Goal: Use online tool/utility: Utilize a website feature to perform a specific function

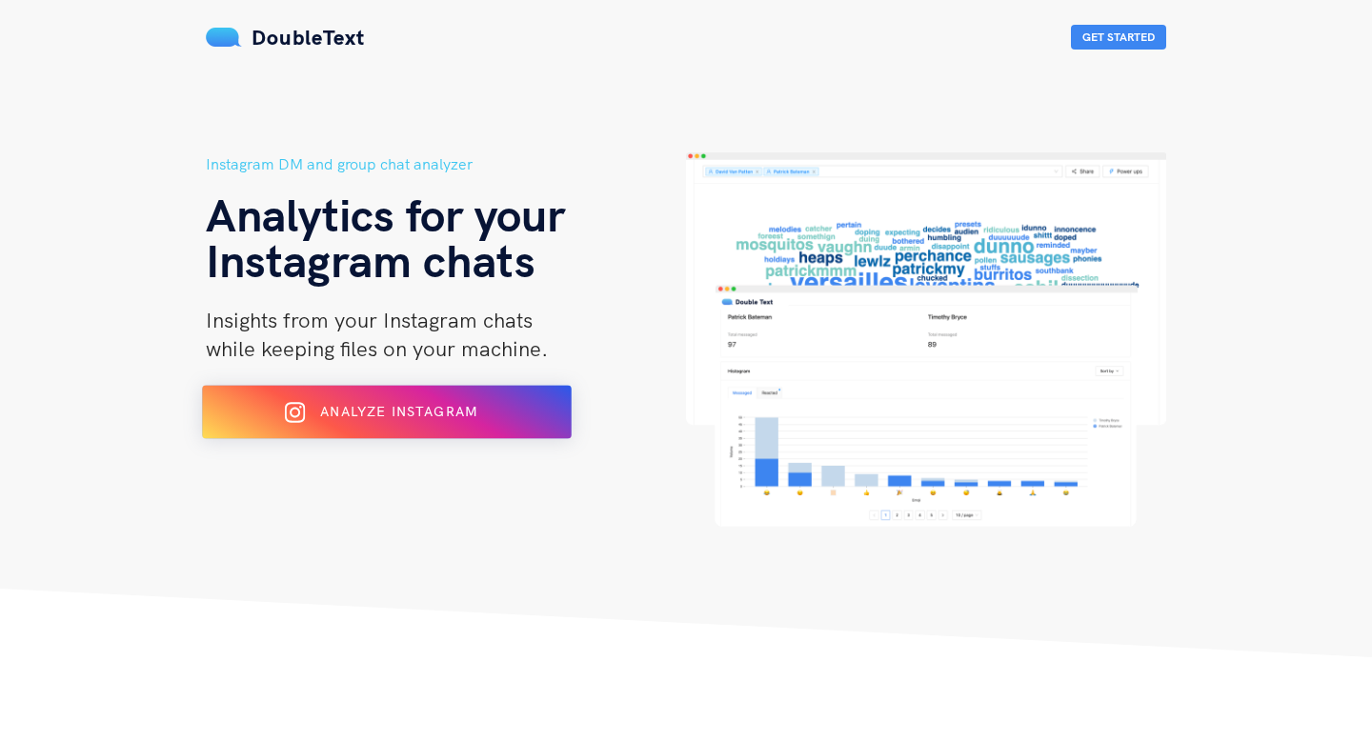
click at [373, 399] on div "Analyze Instagram" at bounding box center [386, 412] width 301 height 30
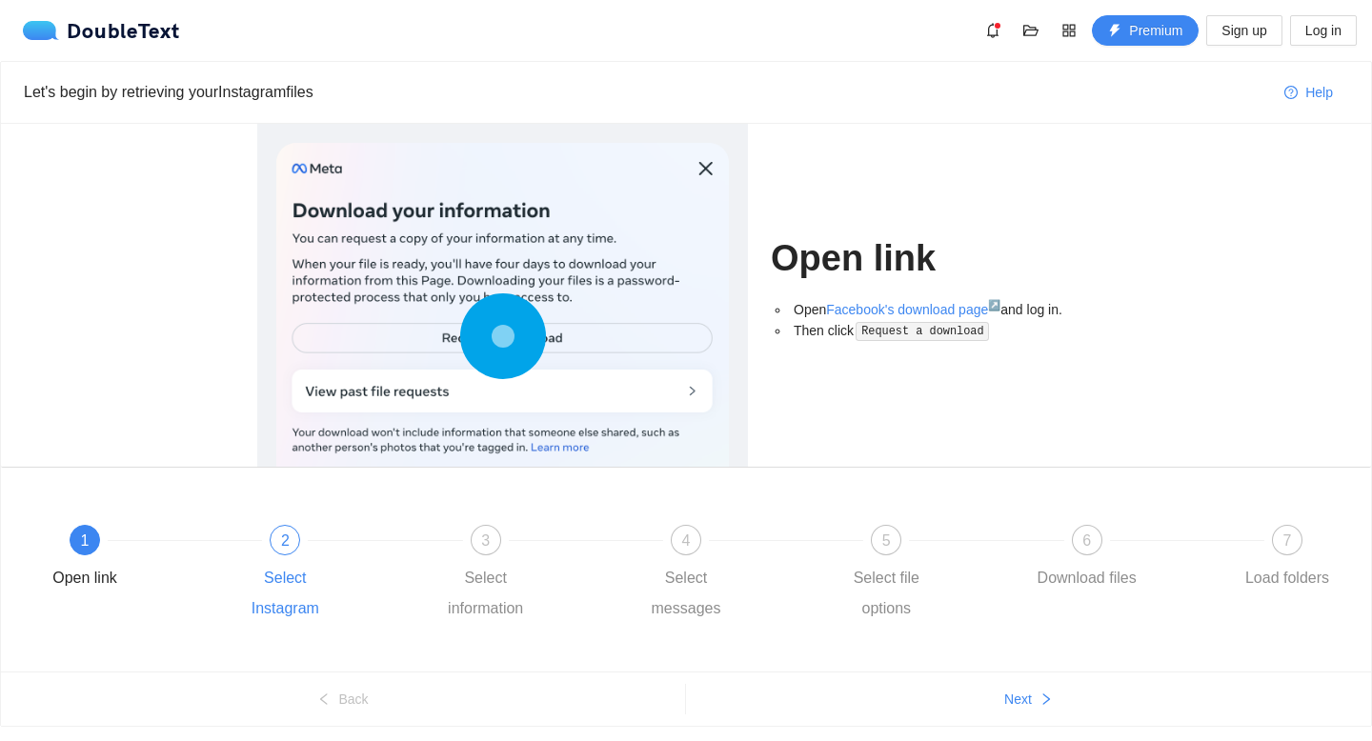
click at [290, 557] on div "2 Select Instagram" at bounding box center [330, 574] width 200 height 99
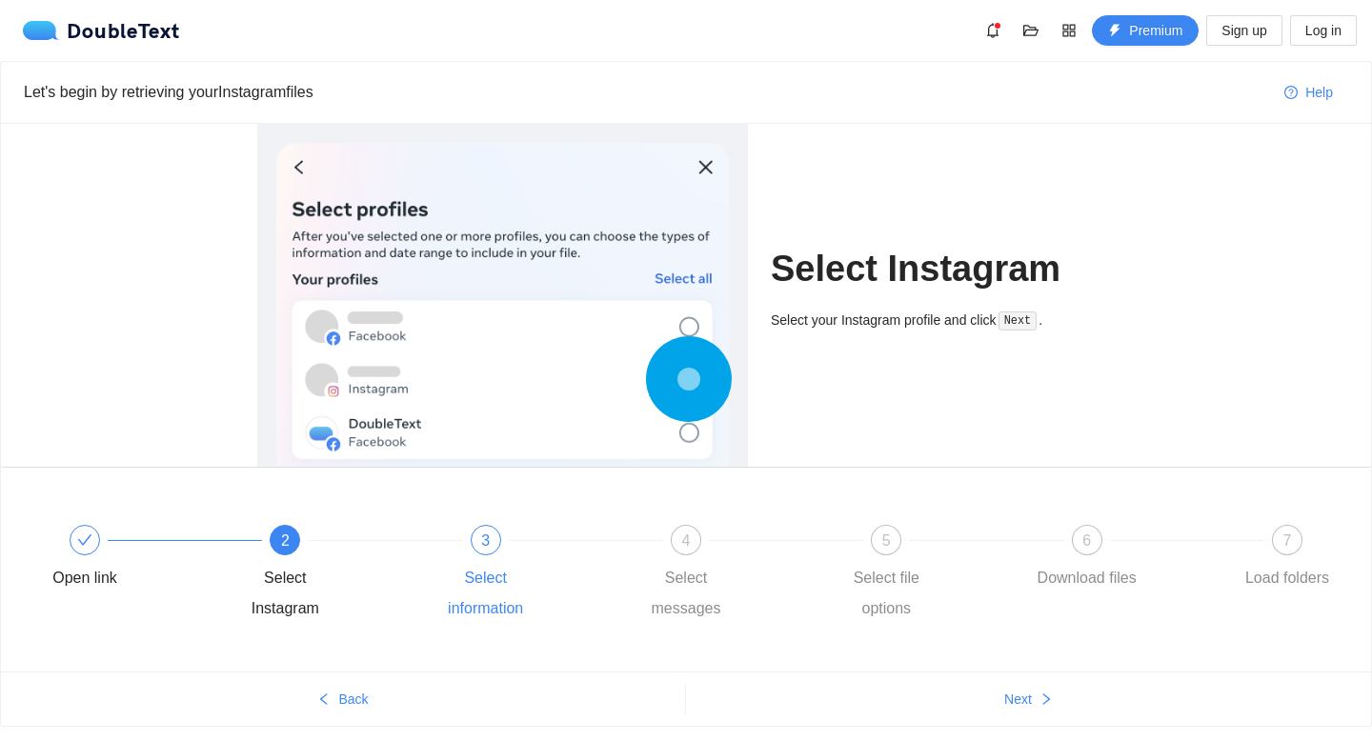
click at [502, 546] on div "3 Select information" at bounding box center [531, 574] width 200 height 99
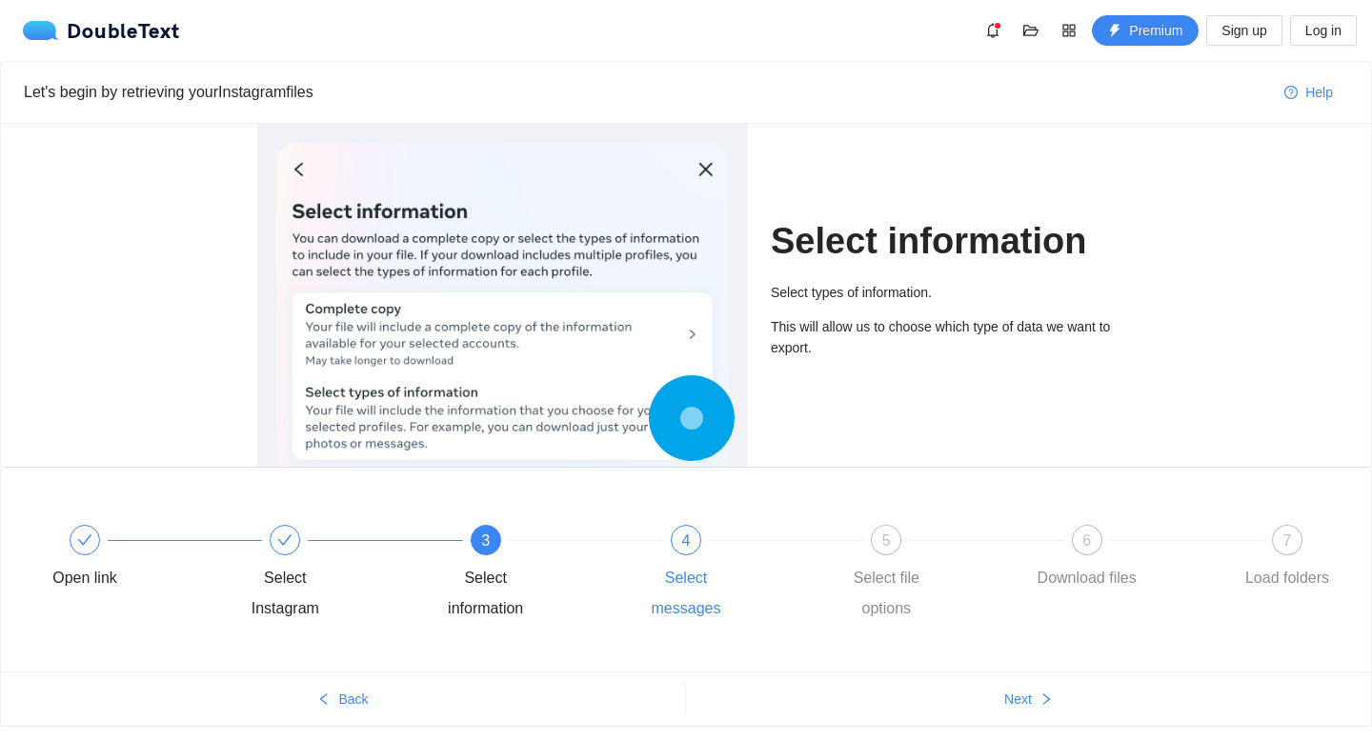
click at [682, 546] on span "4" at bounding box center [686, 541] width 9 height 16
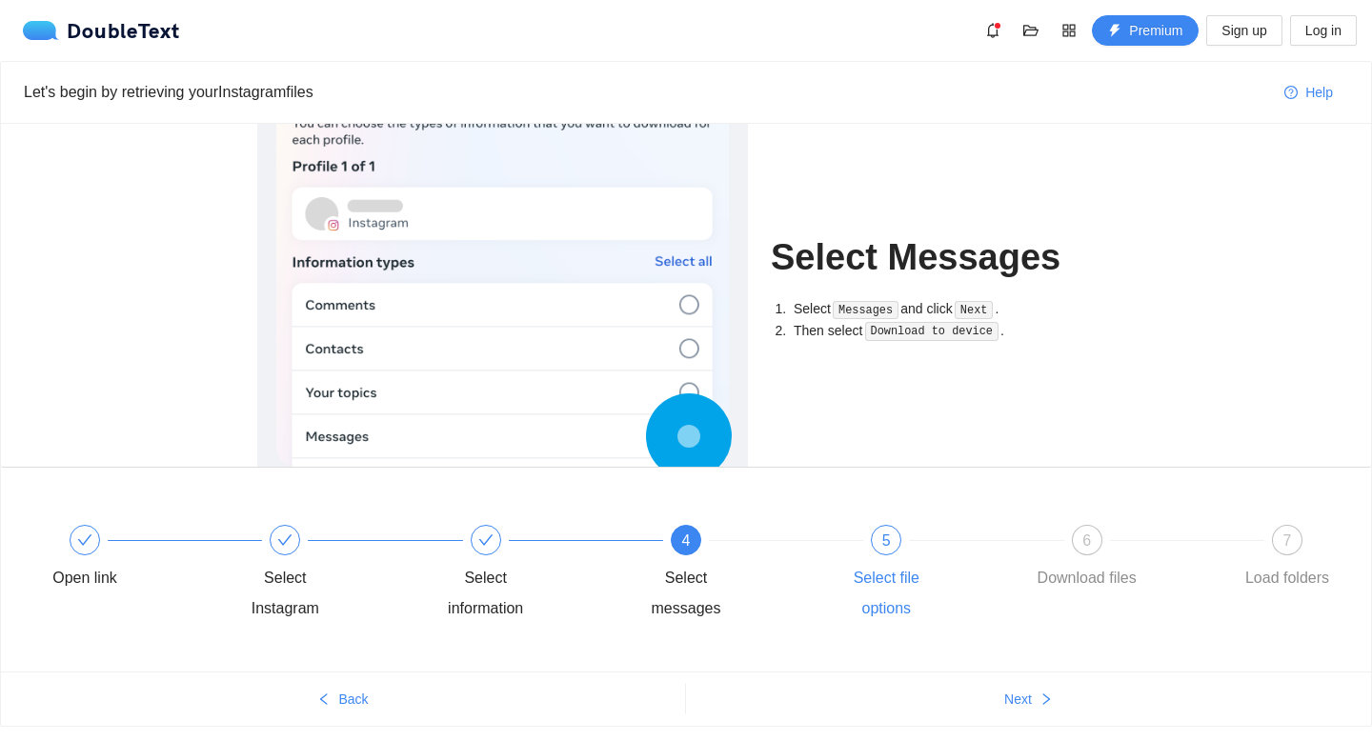
click at [880, 536] on div "5" at bounding box center [886, 540] width 30 height 30
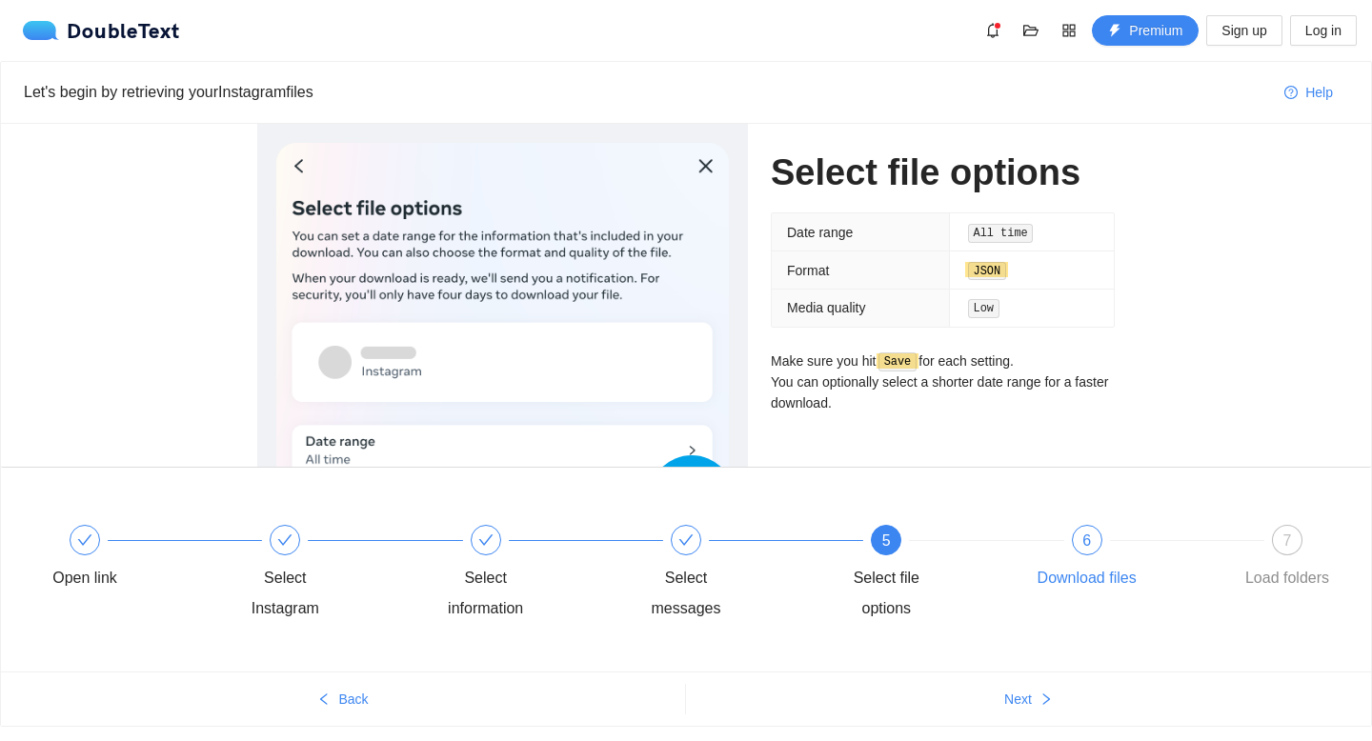
click at [1085, 546] on span "6" at bounding box center [1086, 541] width 9 height 16
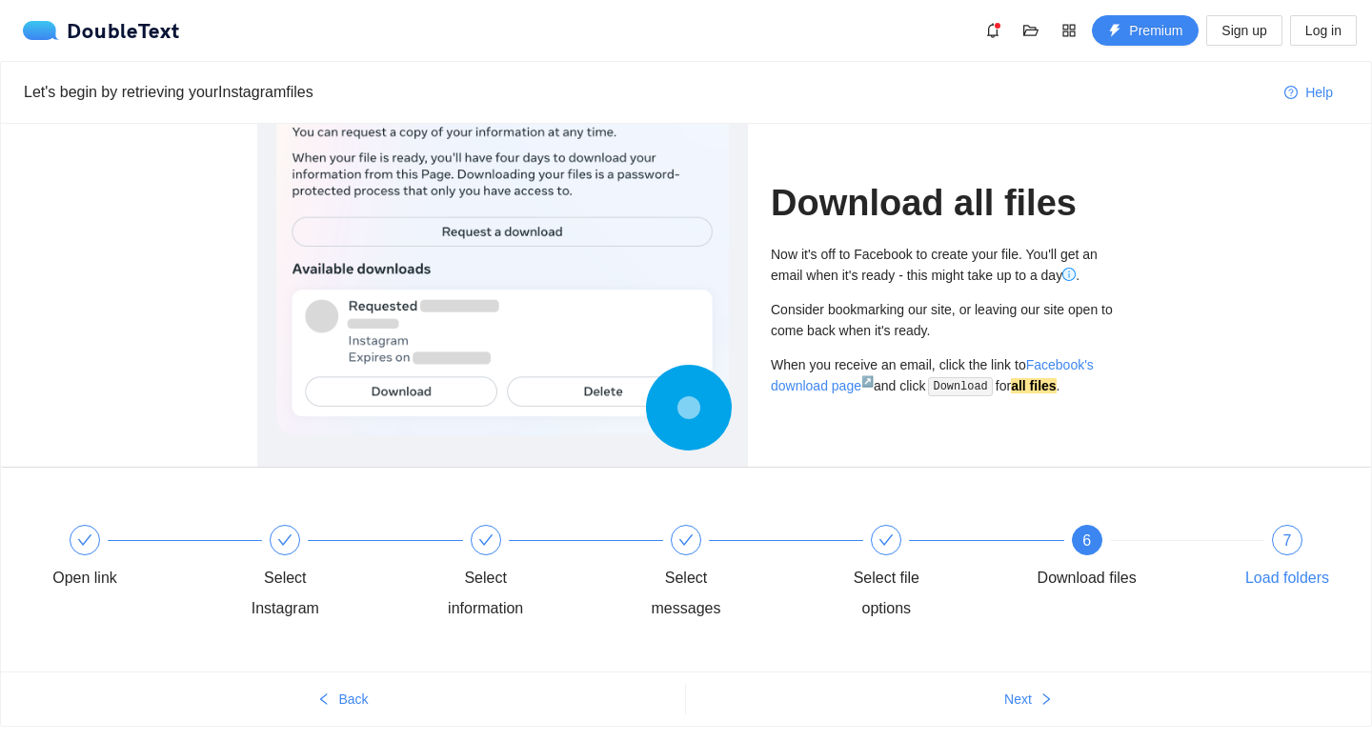
click at [1297, 556] on div "7 Load folders" at bounding box center [1287, 559] width 111 height 69
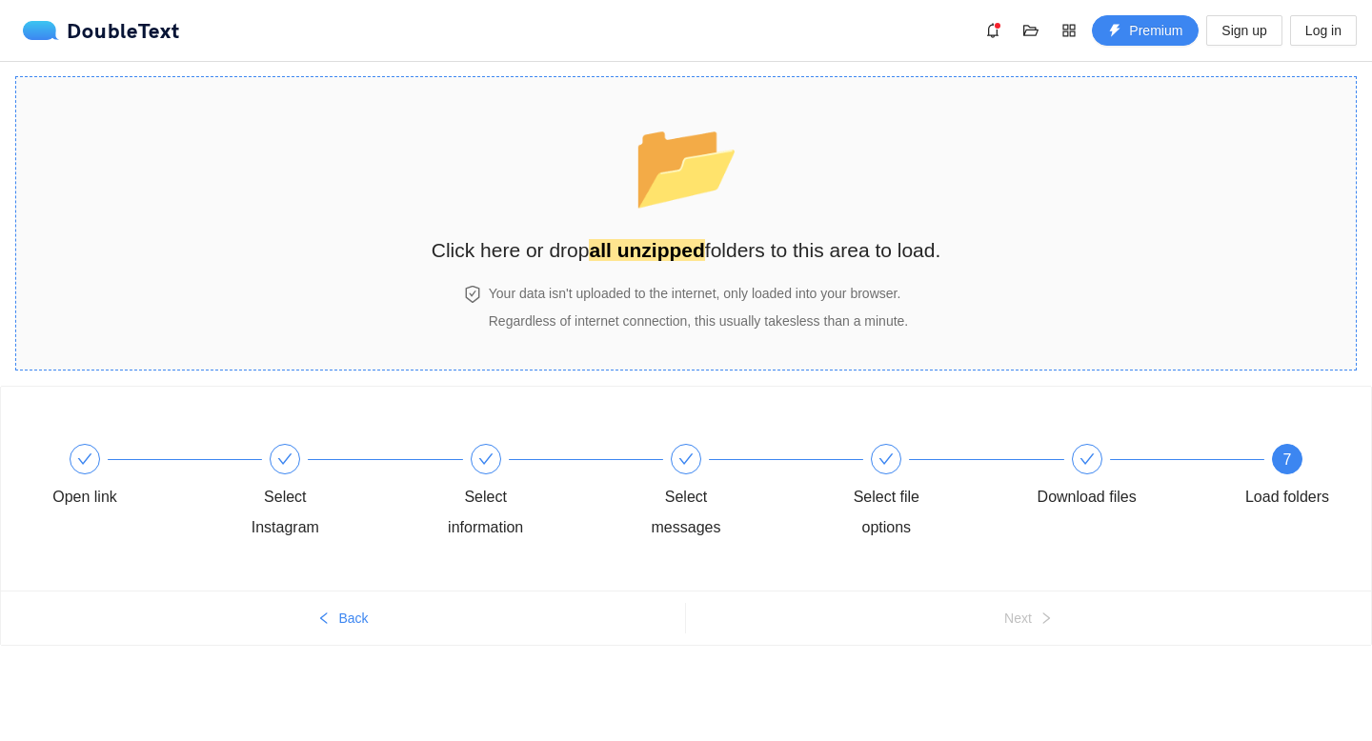
click at [693, 192] on span "📂" at bounding box center [687, 164] width 110 height 97
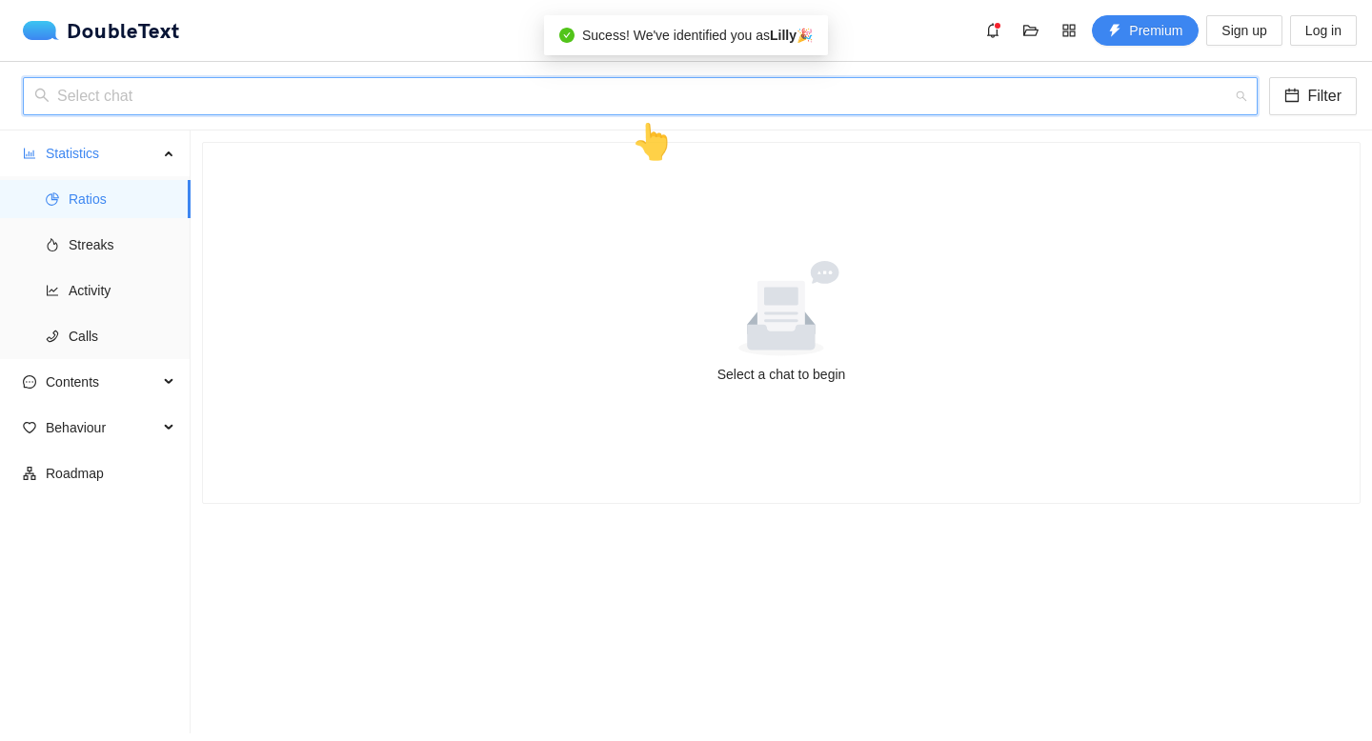
click at [509, 104] on input "search" at bounding box center [633, 96] width 1199 height 36
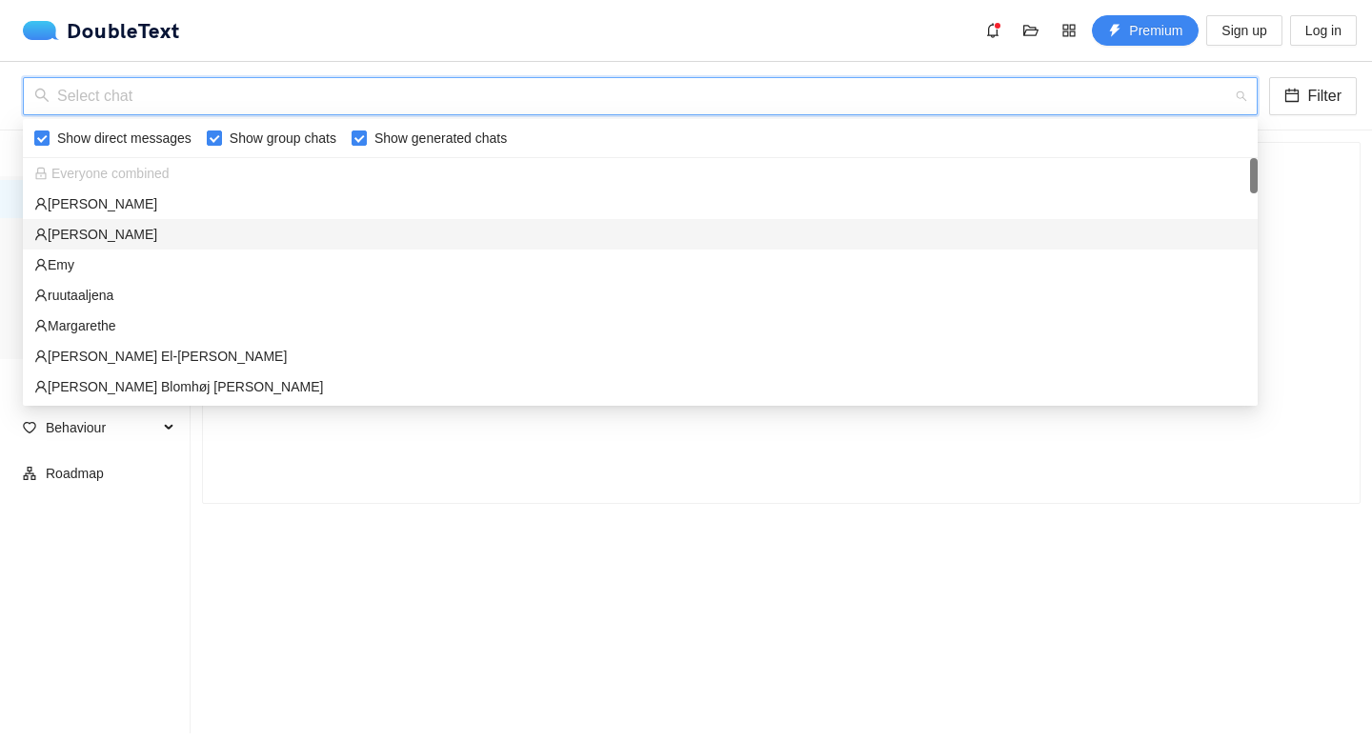
click at [261, 228] on div "[PERSON_NAME]" at bounding box center [640, 234] width 1212 height 21
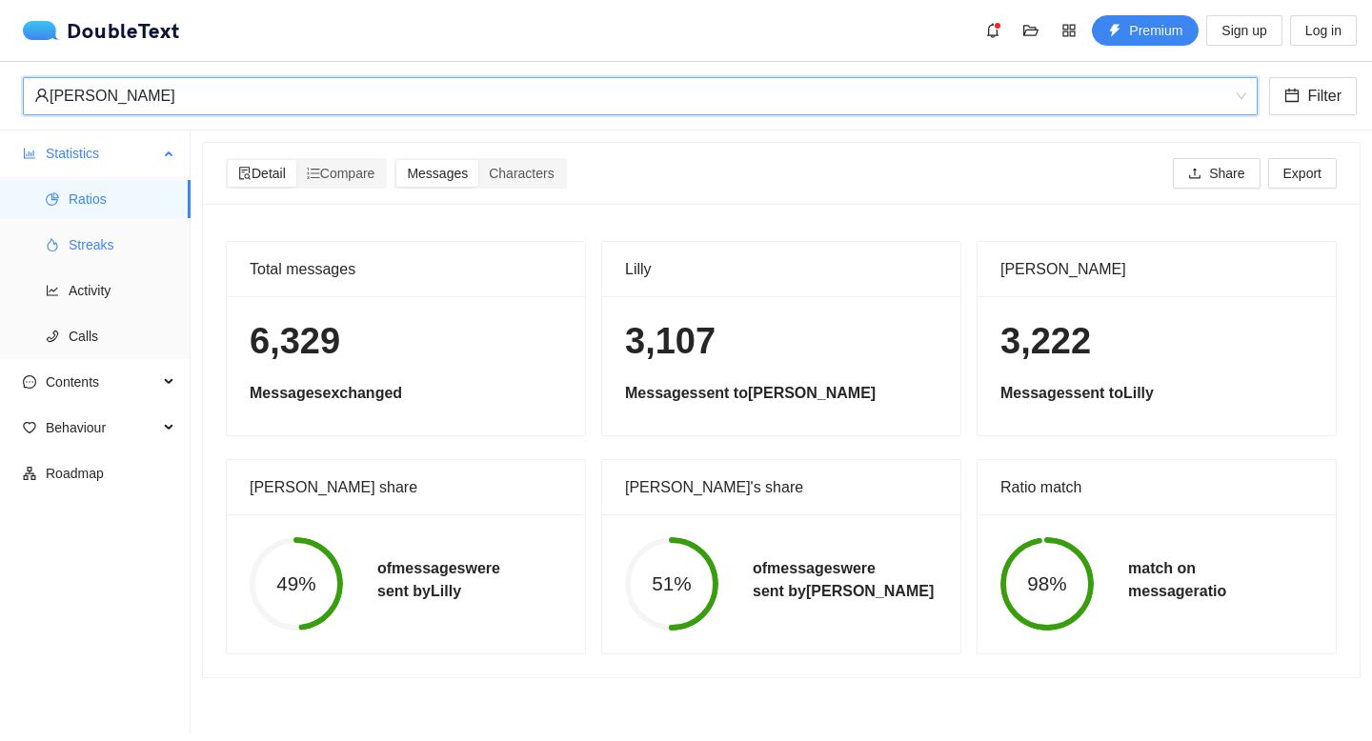
click at [85, 235] on span "Streaks" at bounding box center [122, 245] width 107 height 38
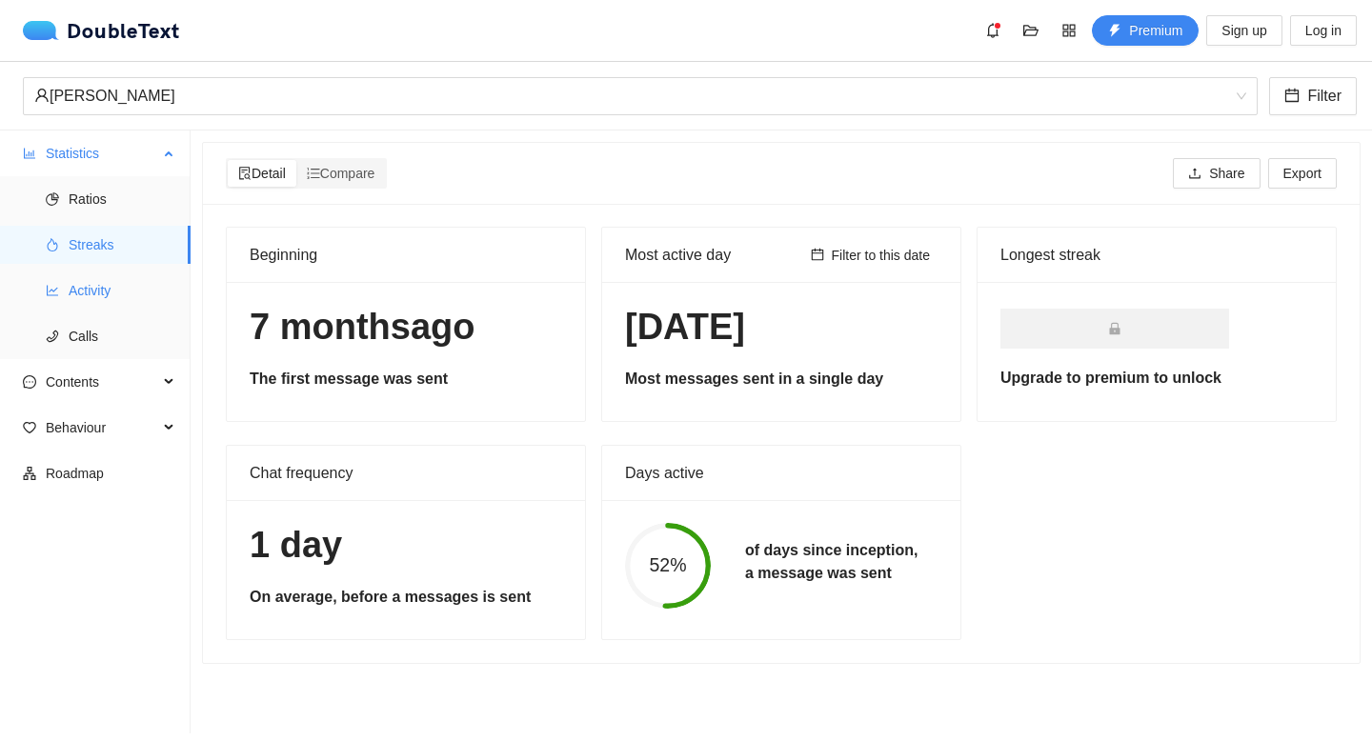
click at [104, 282] on span "Activity" at bounding box center [122, 291] width 107 height 38
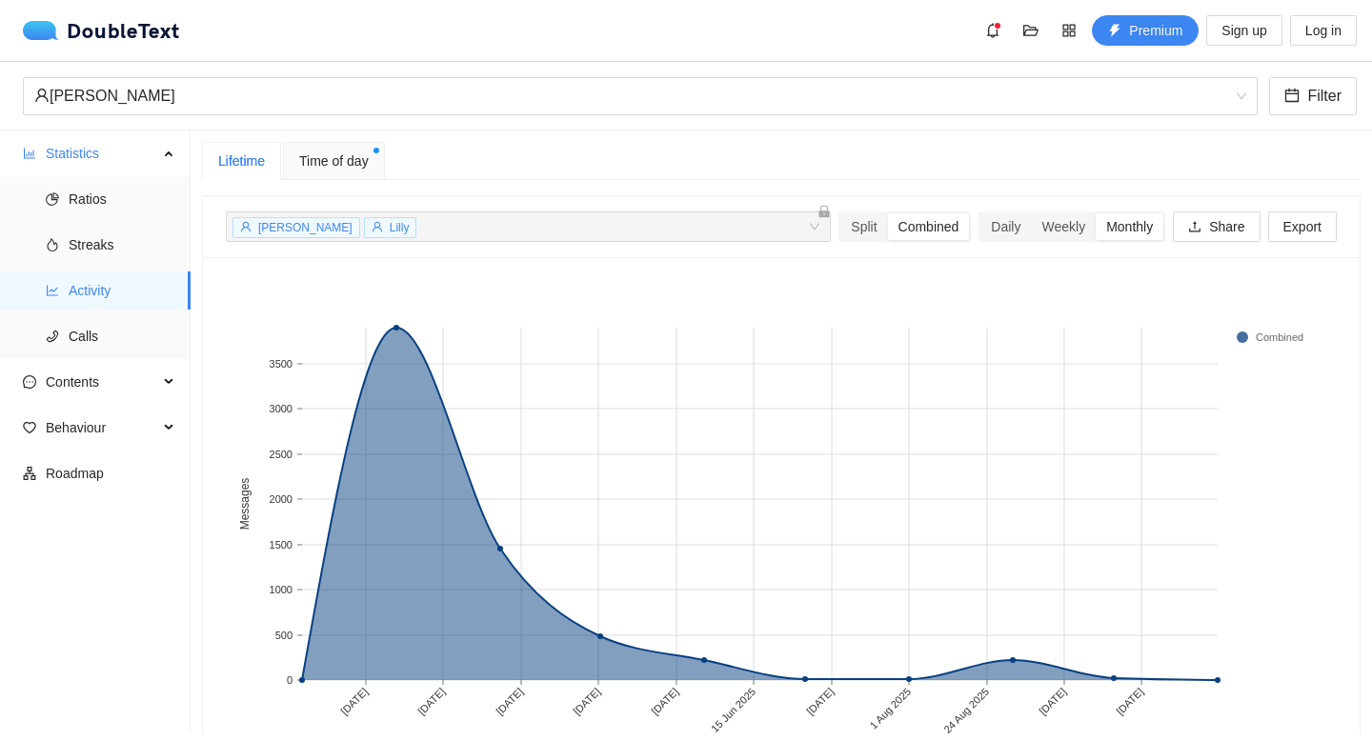
click at [75, 361] on ul "Statistics Ratios Streaks Activity Calls Contents Behaviour Roadmap" at bounding box center [95, 432] width 191 height 603
click at [81, 340] on span "Calls" at bounding box center [122, 336] width 107 height 38
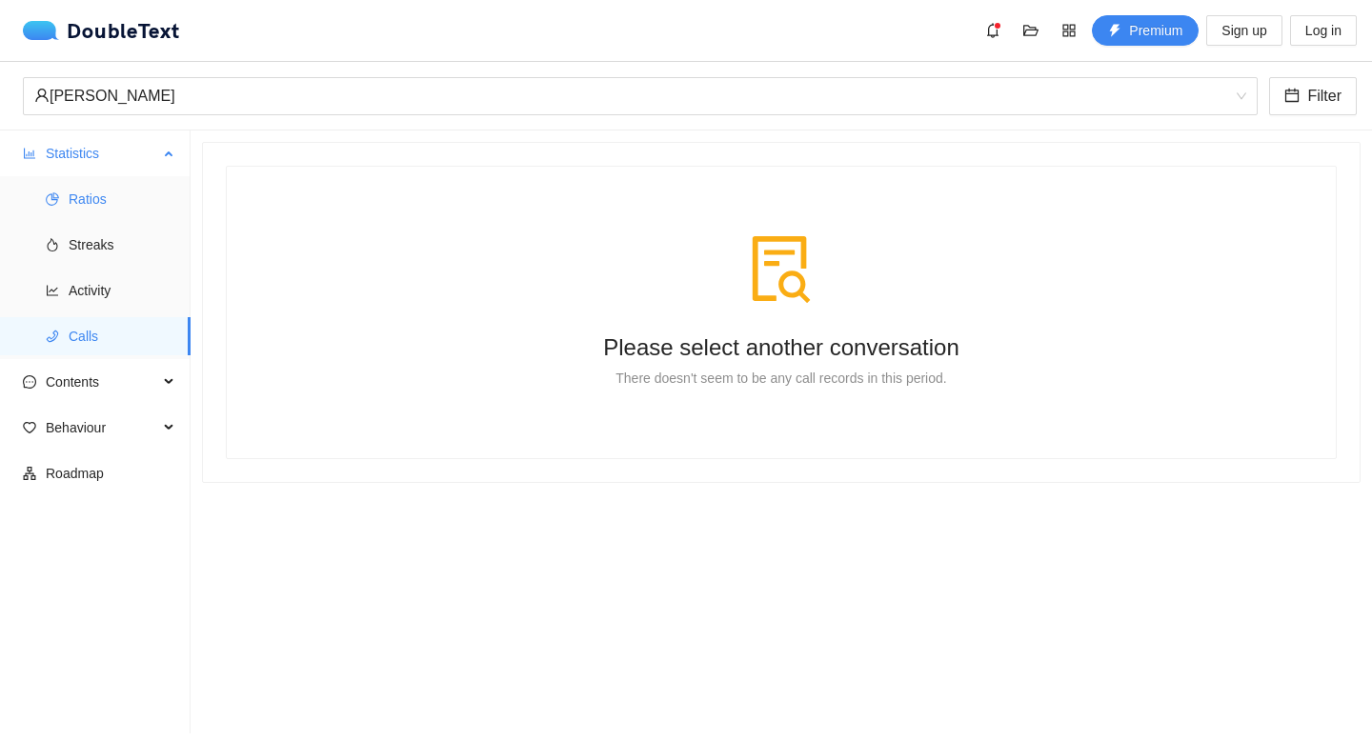
click at [80, 203] on span "Ratios" at bounding box center [122, 199] width 107 height 38
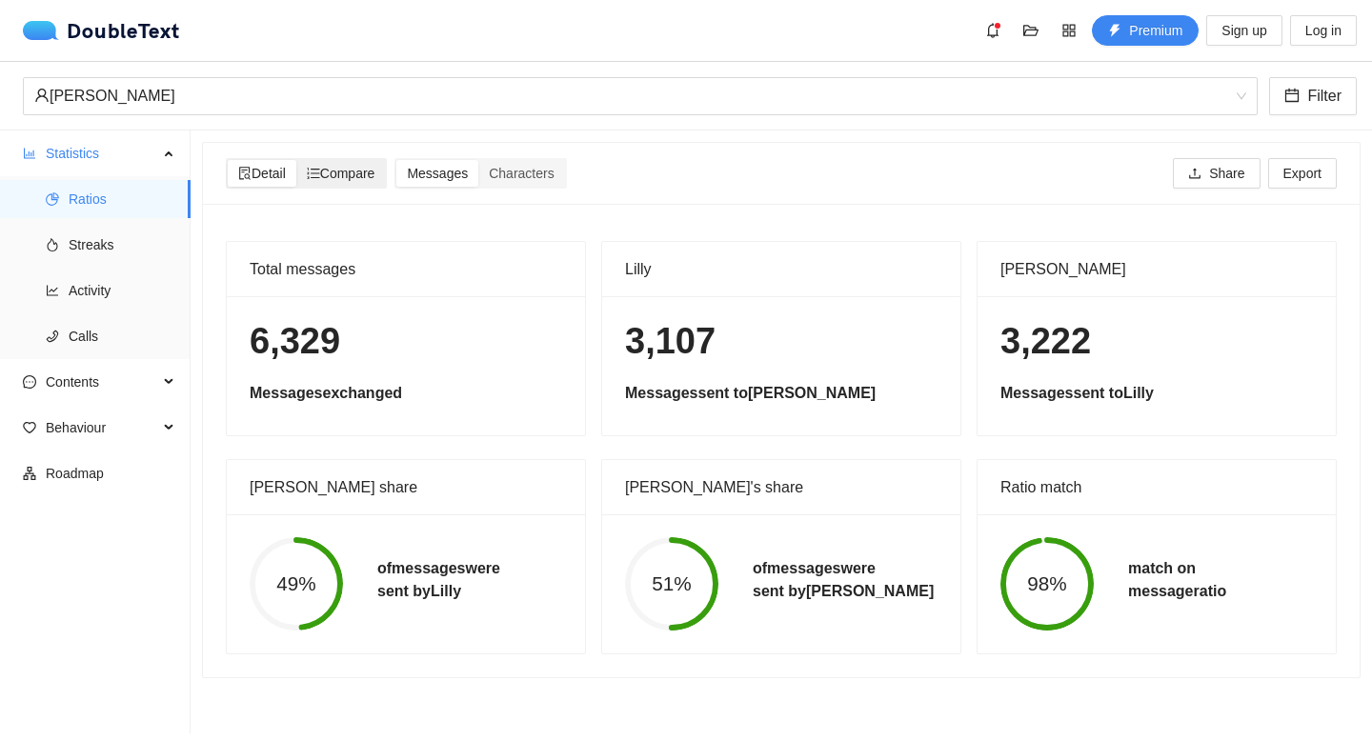
click at [350, 172] on span "Compare" at bounding box center [341, 173] width 69 height 15
click at [296, 160] on input "Compare" at bounding box center [296, 160] width 0 height 0
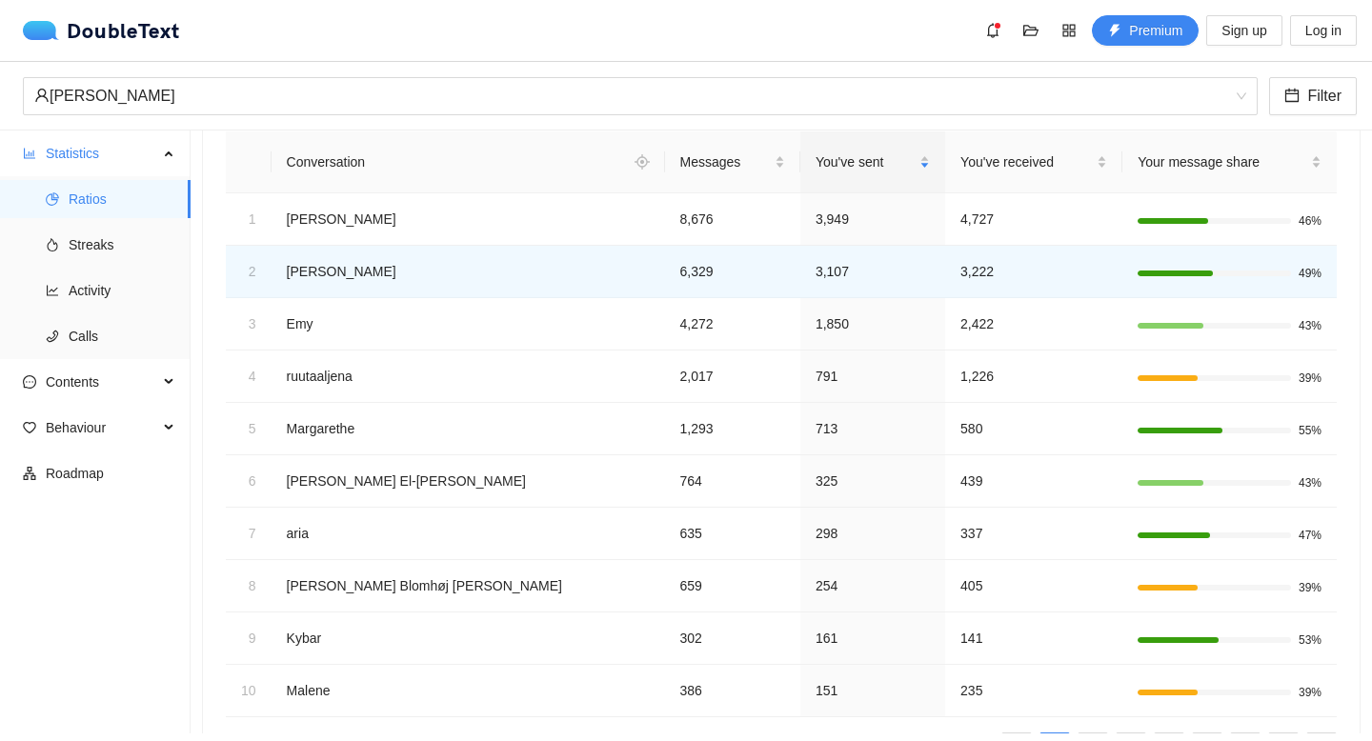
scroll to position [118, 0]
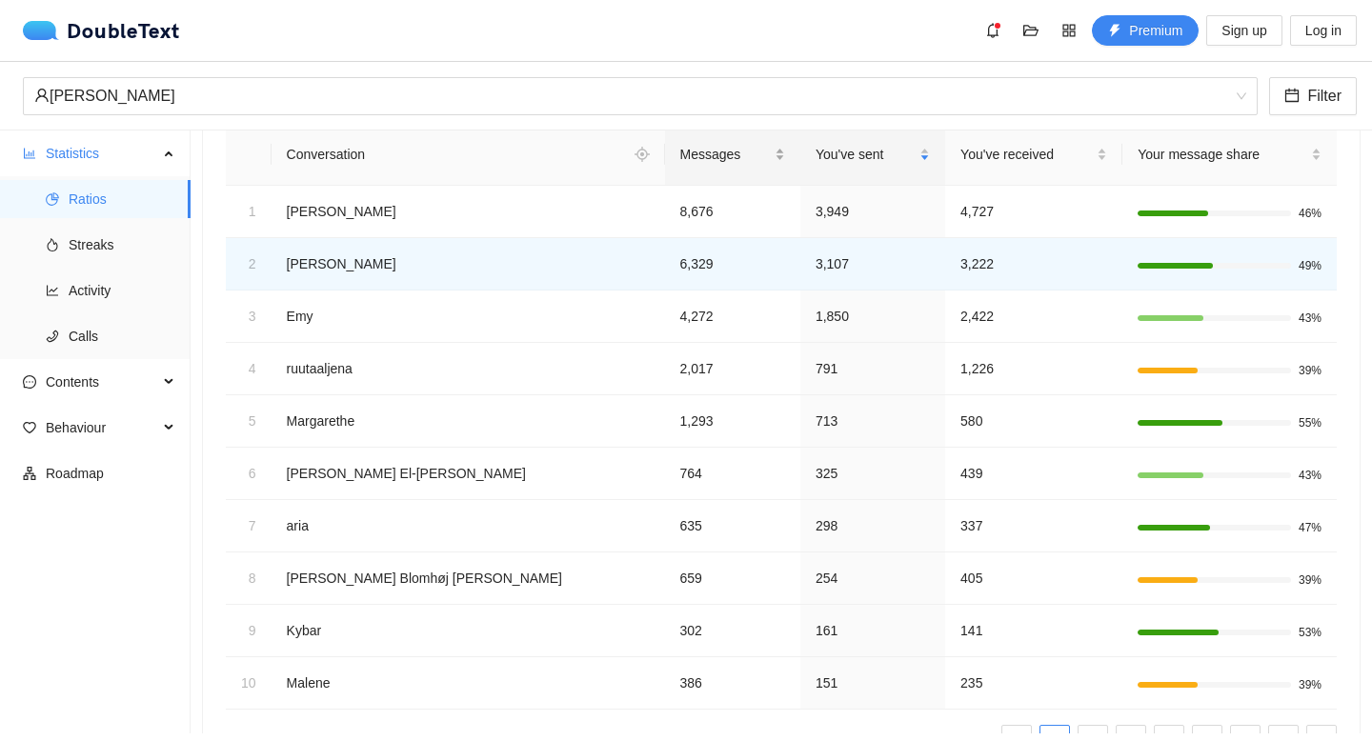
click at [680, 152] on div "Messages" at bounding box center [732, 154] width 105 height 21
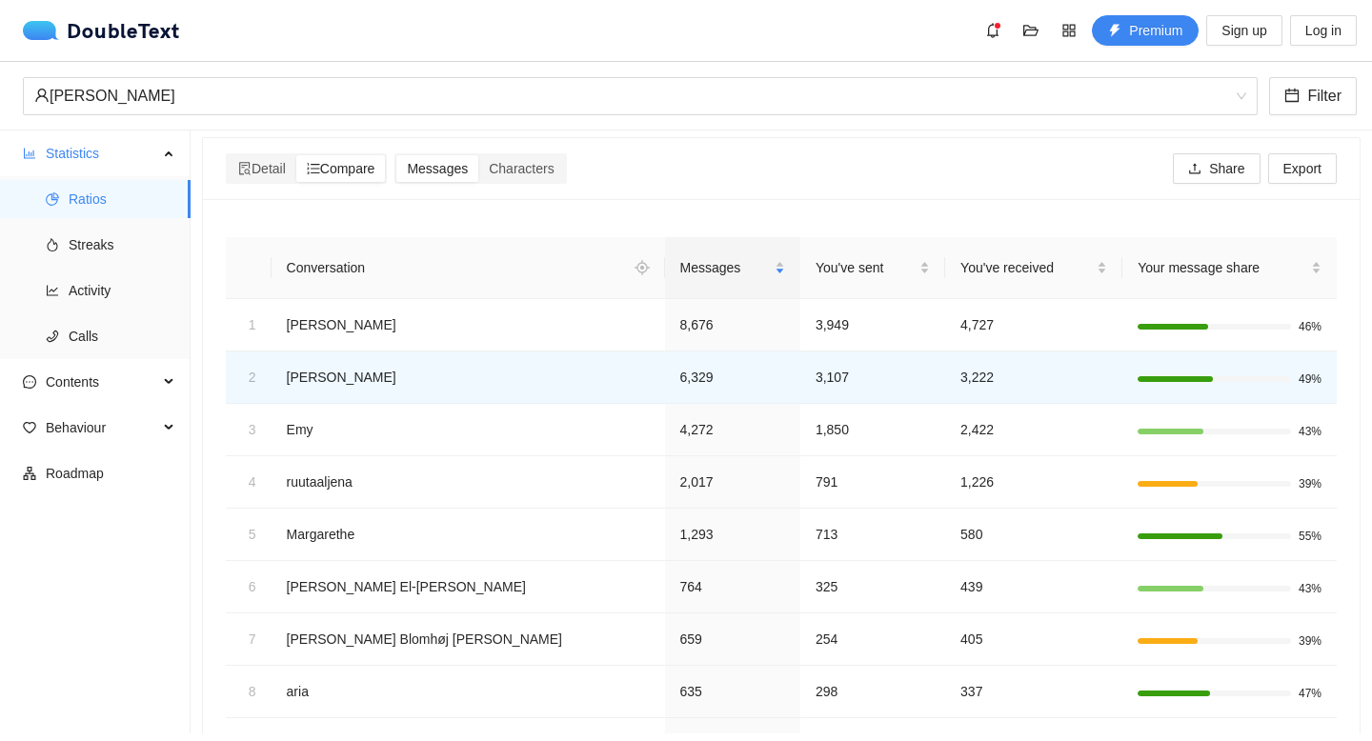
scroll to position [0, 0]
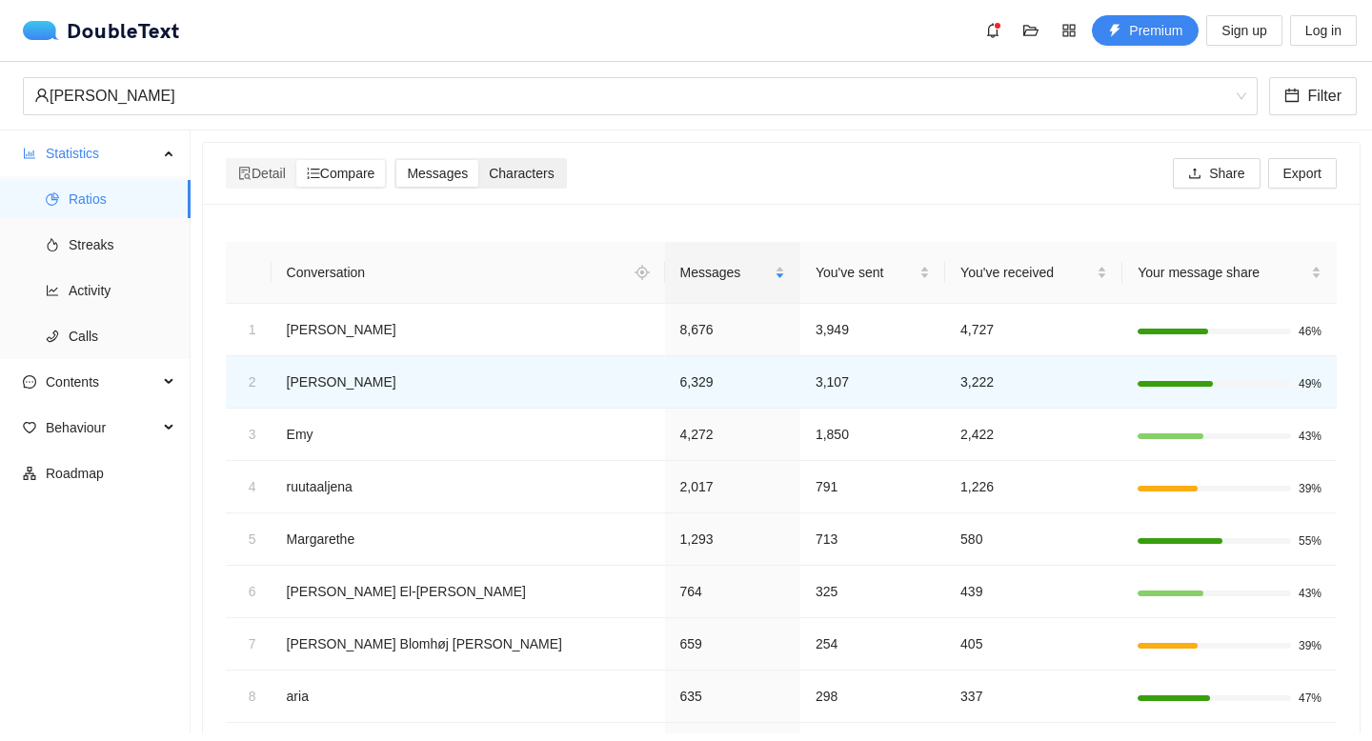
click at [544, 172] on span "Characters" at bounding box center [521, 173] width 65 height 15
click at [478, 160] on input "Characters" at bounding box center [478, 160] width 0 height 0
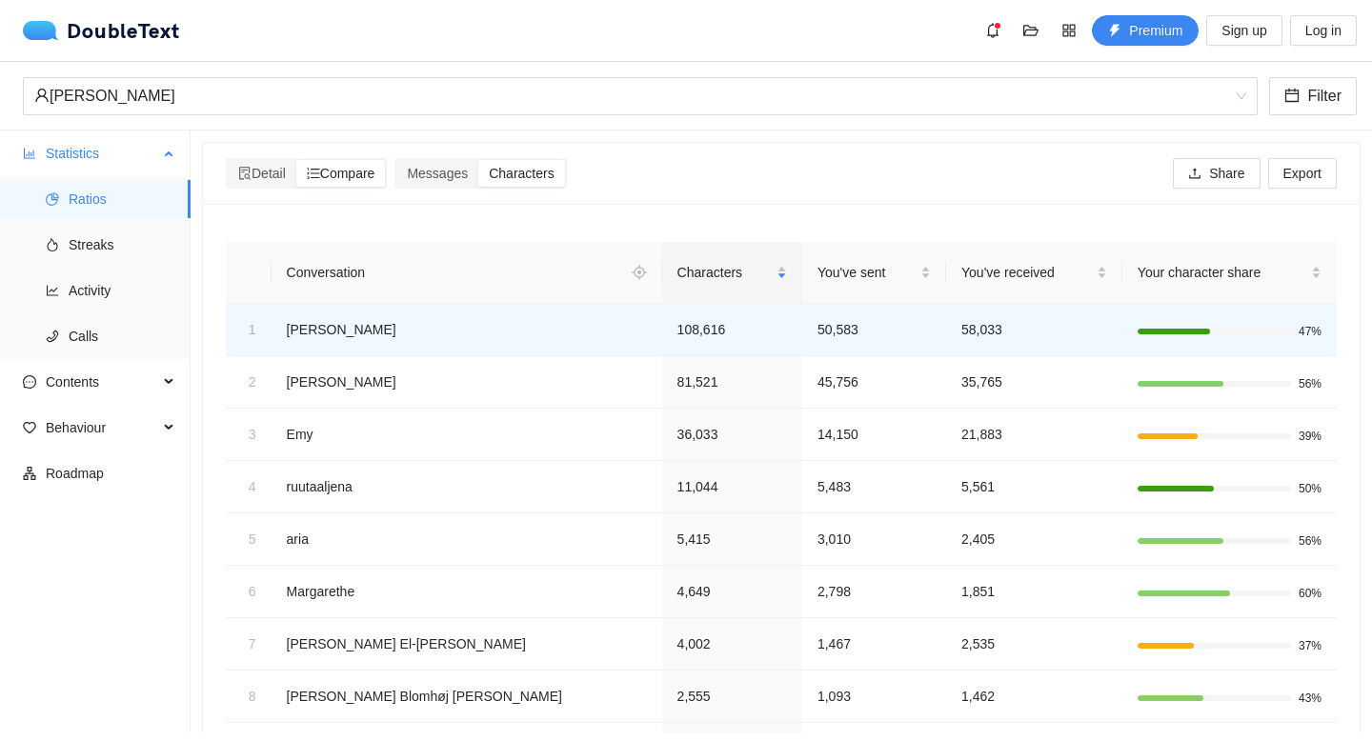
click at [111, 190] on span "Ratios" at bounding box center [122, 199] width 107 height 38
click at [100, 148] on span "Statistics" at bounding box center [102, 153] width 112 height 38
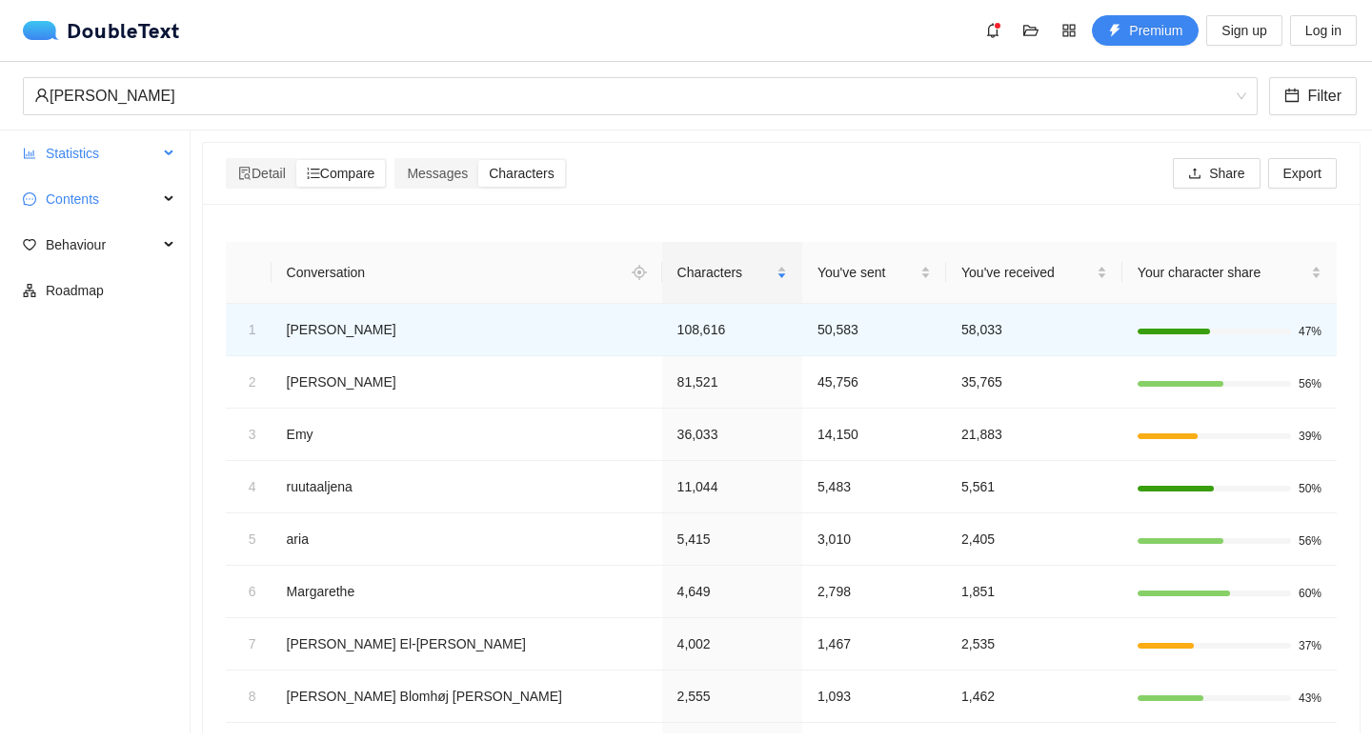
click at [98, 166] on span "Statistics" at bounding box center [102, 153] width 112 height 38
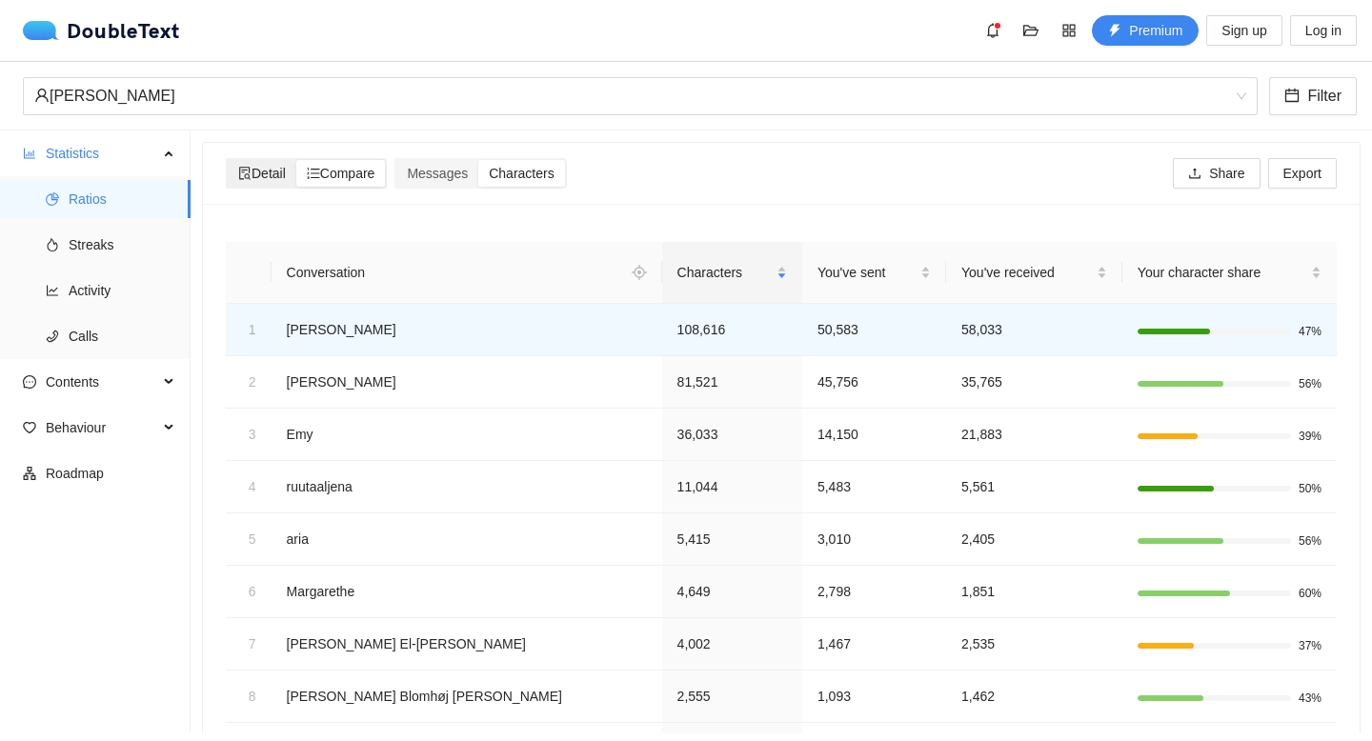
click at [257, 166] on span "Detail" at bounding box center [262, 173] width 48 height 15
click at [228, 160] on input "Detail" at bounding box center [228, 160] width 0 height 0
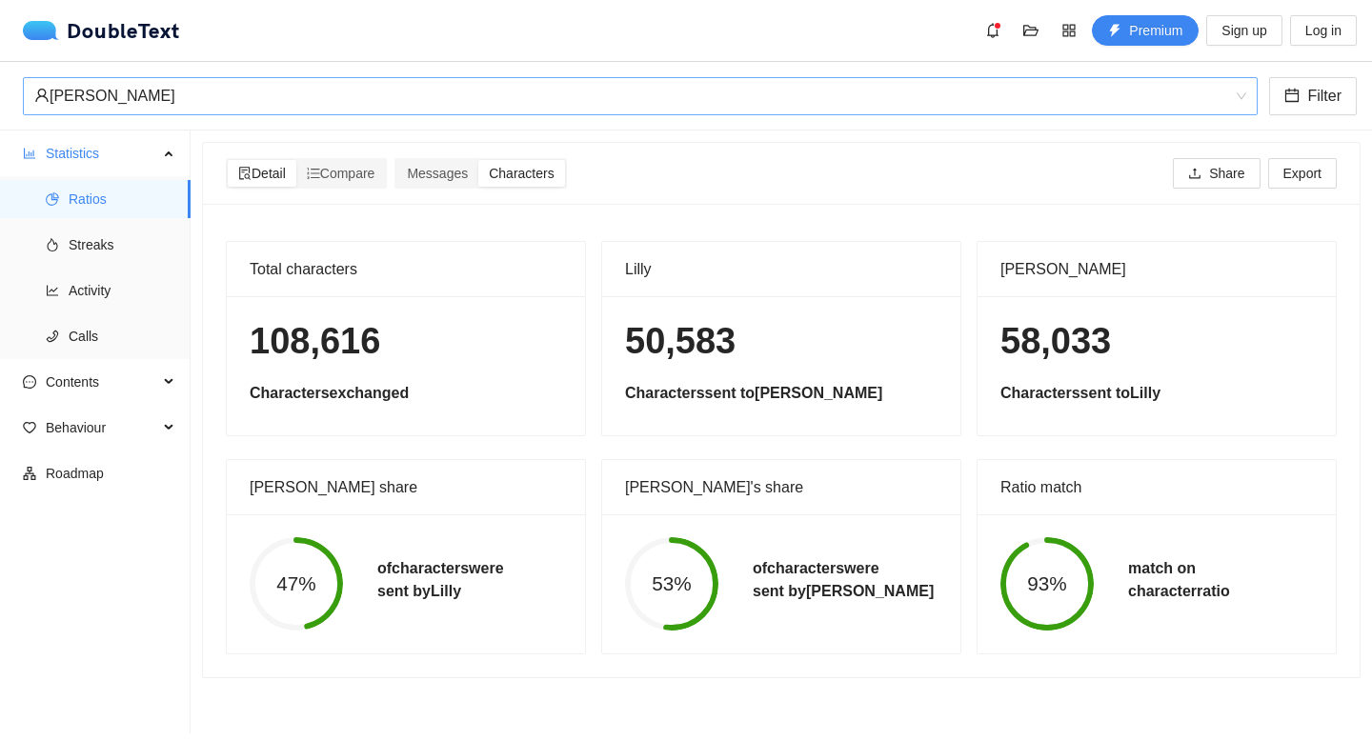
click at [306, 103] on div "[PERSON_NAME]" at bounding box center [631, 96] width 1195 height 36
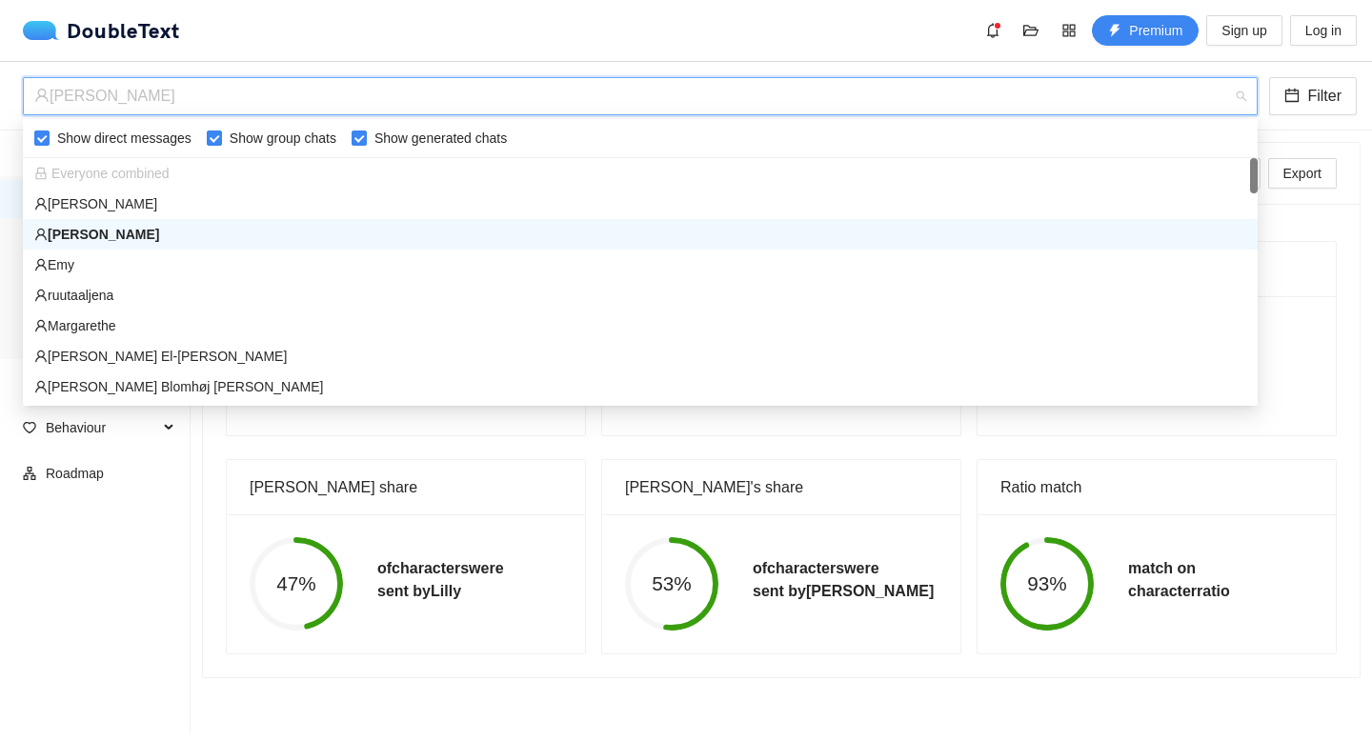
click at [306, 103] on div "[PERSON_NAME]" at bounding box center [631, 96] width 1195 height 36
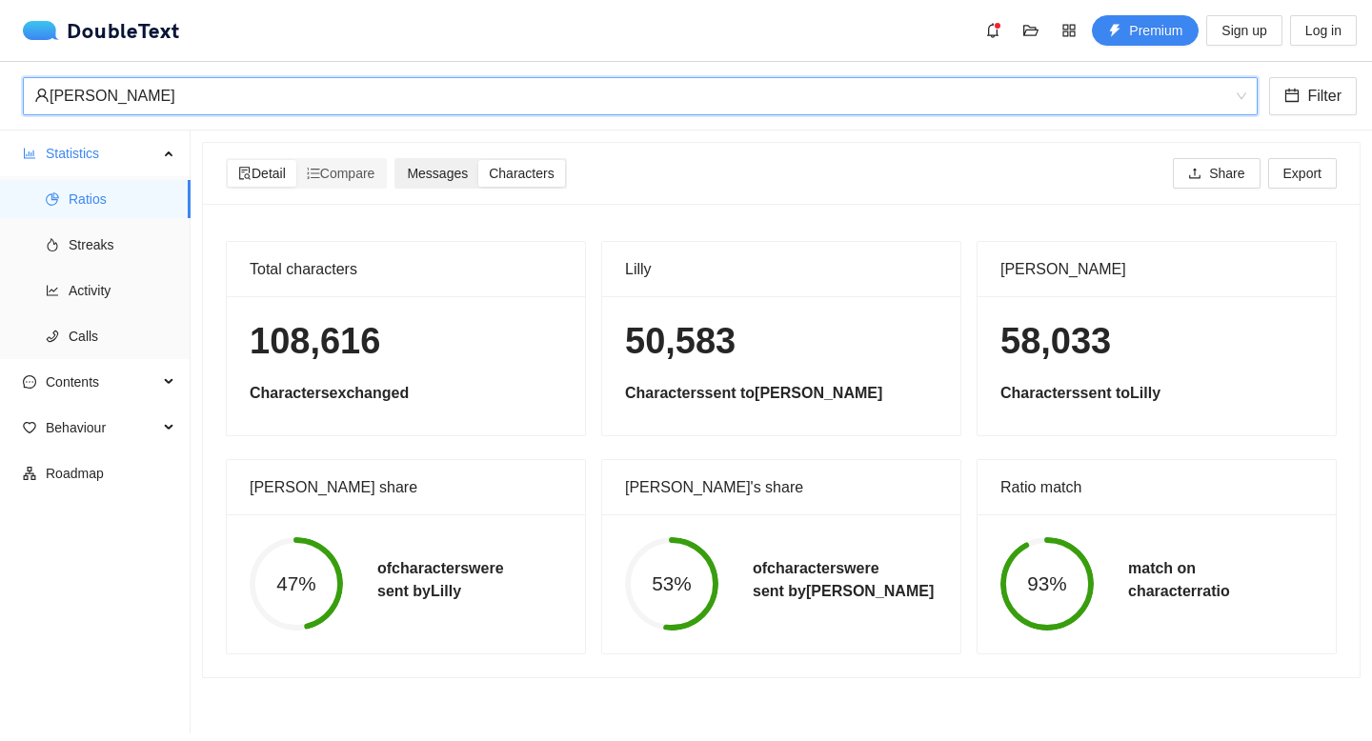
click at [478, 178] on div "Messages" at bounding box center [437, 173] width 82 height 27
click at [396, 160] on input "Messages" at bounding box center [396, 160] width 0 height 0
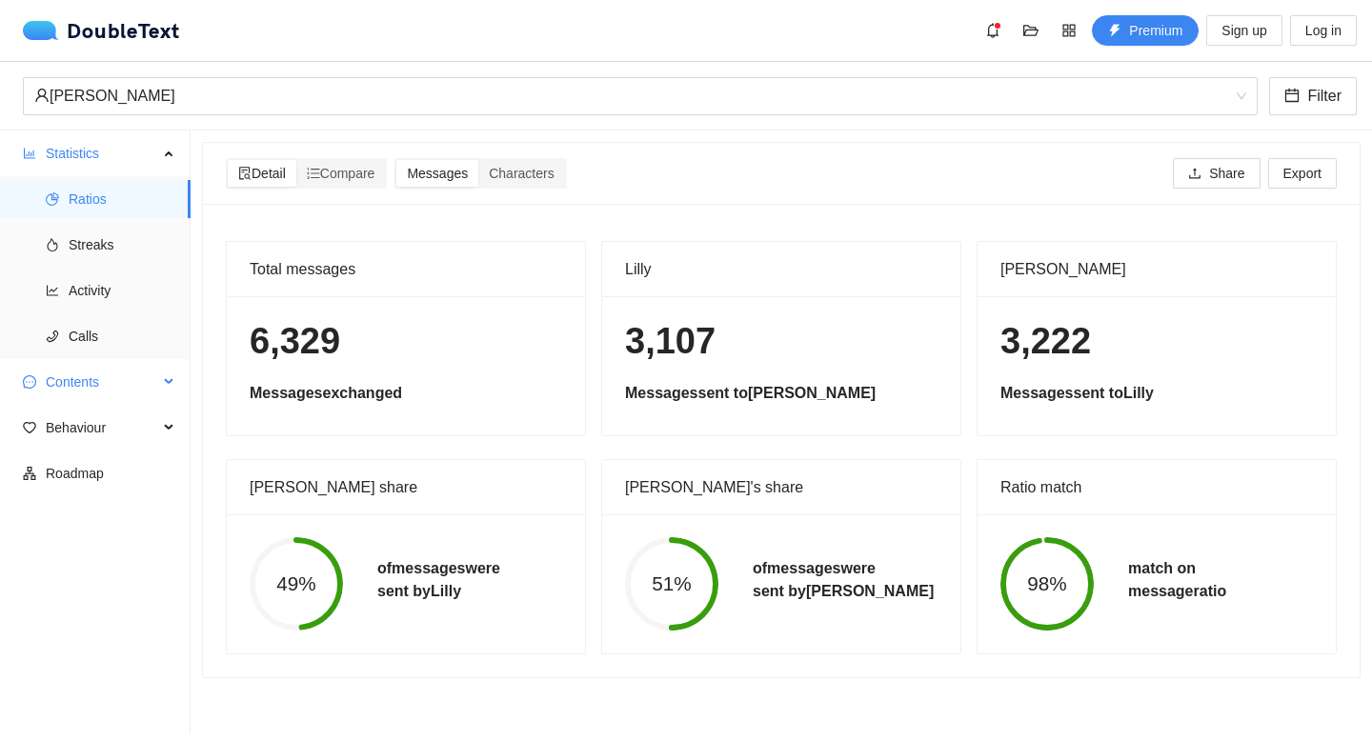
click at [89, 387] on span "Contents" at bounding box center [102, 382] width 112 height 38
click at [81, 413] on span "Word Cloud" at bounding box center [122, 428] width 107 height 38
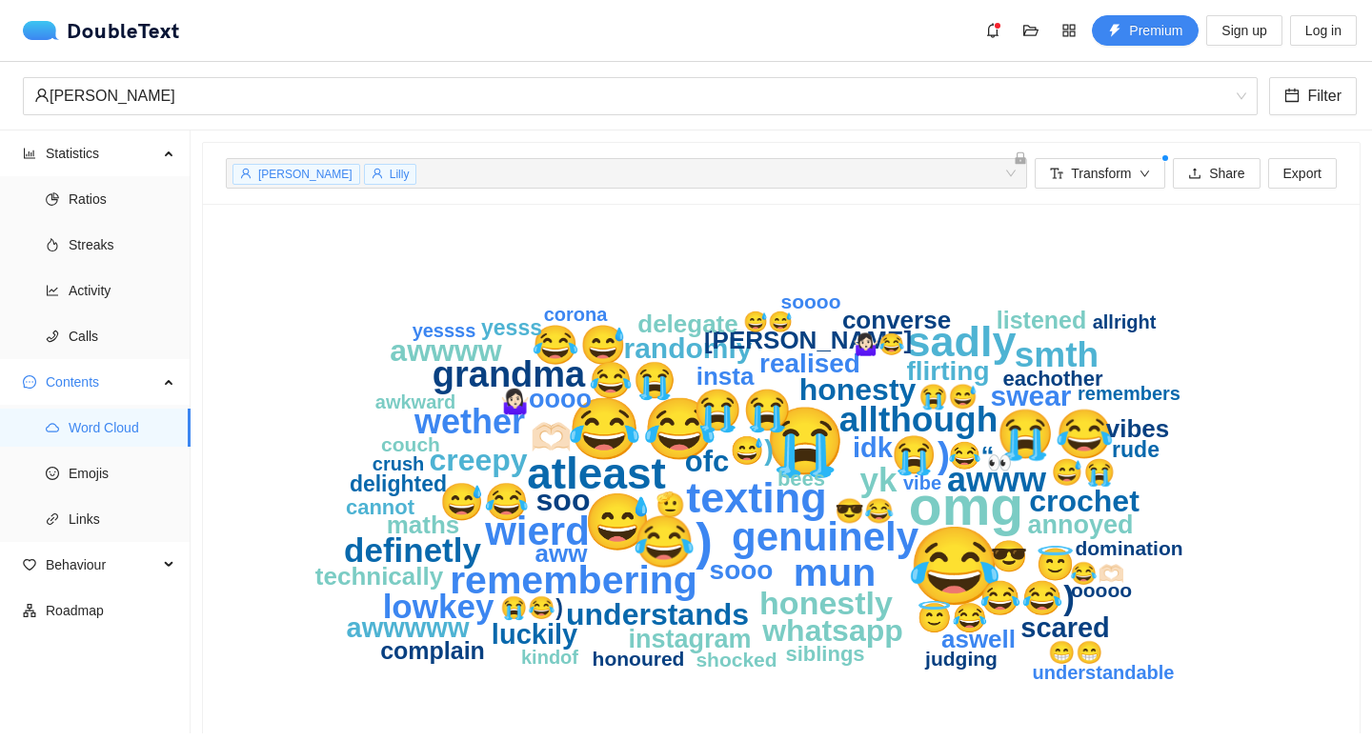
scroll to position [24, 0]
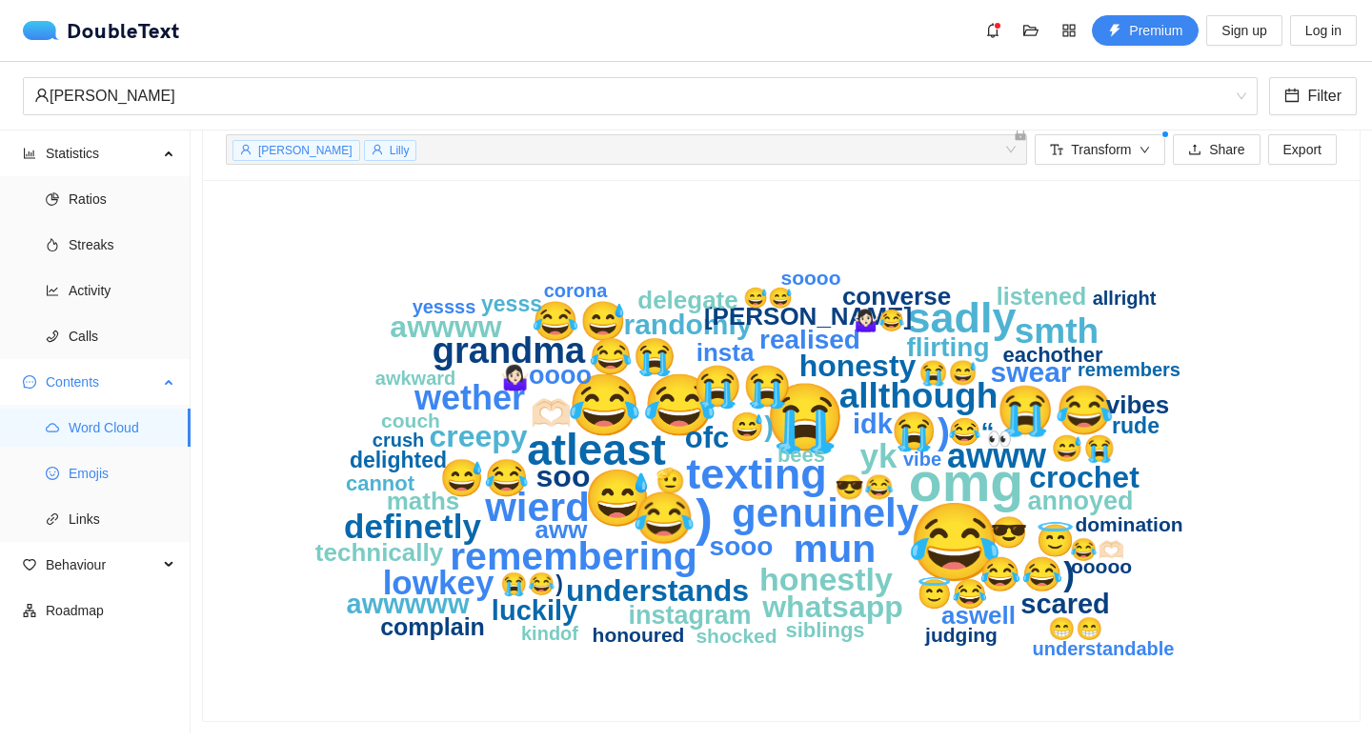
click at [132, 458] on span "Emojis" at bounding box center [122, 474] width 107 height 38
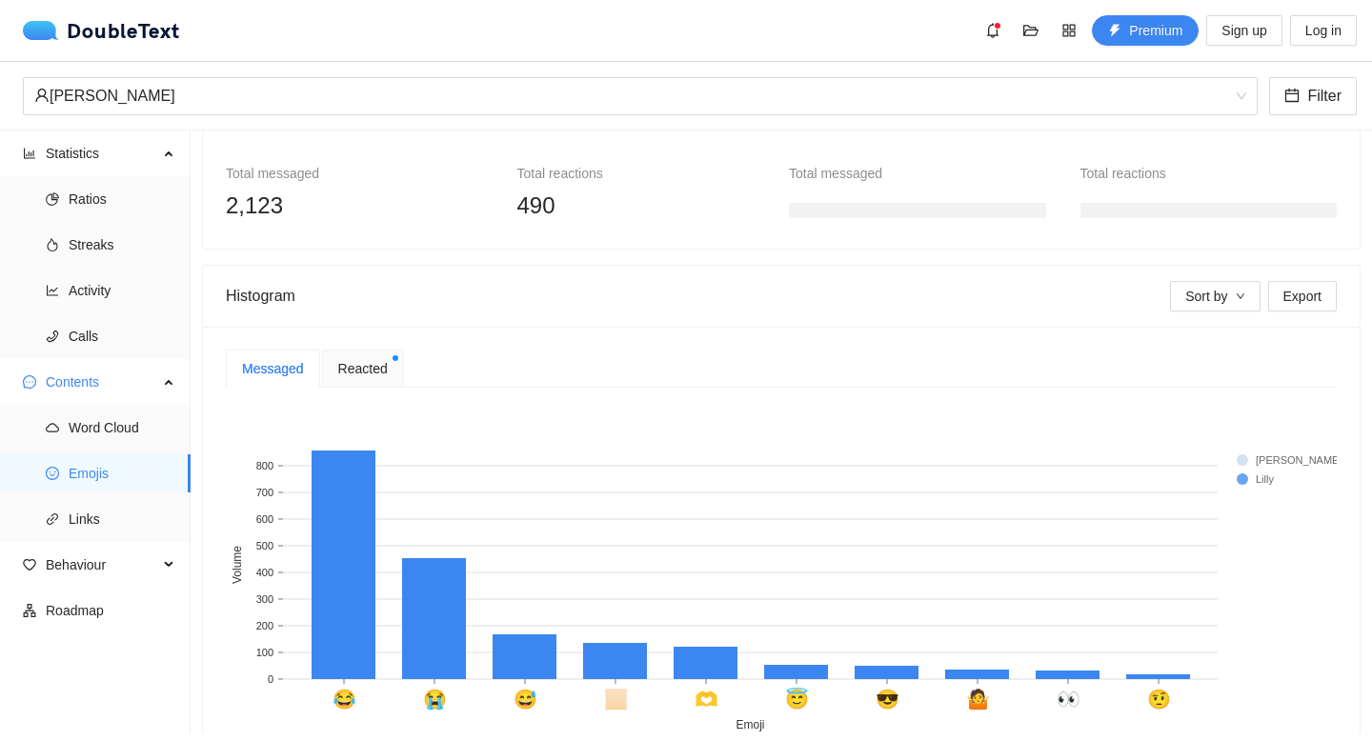
scroll to position [317, 0]
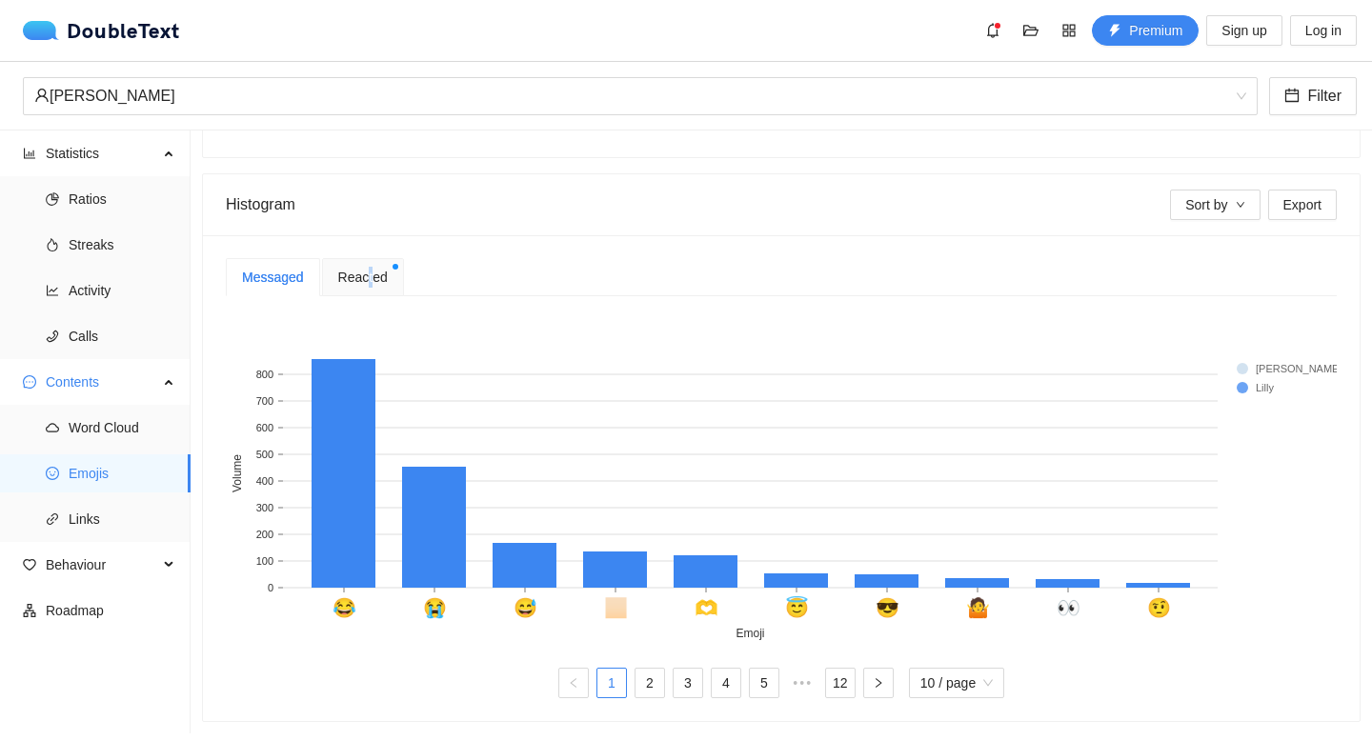
click at [372, 272] on span "Reacted" at bounding box center [363, 277] width 50 height 21
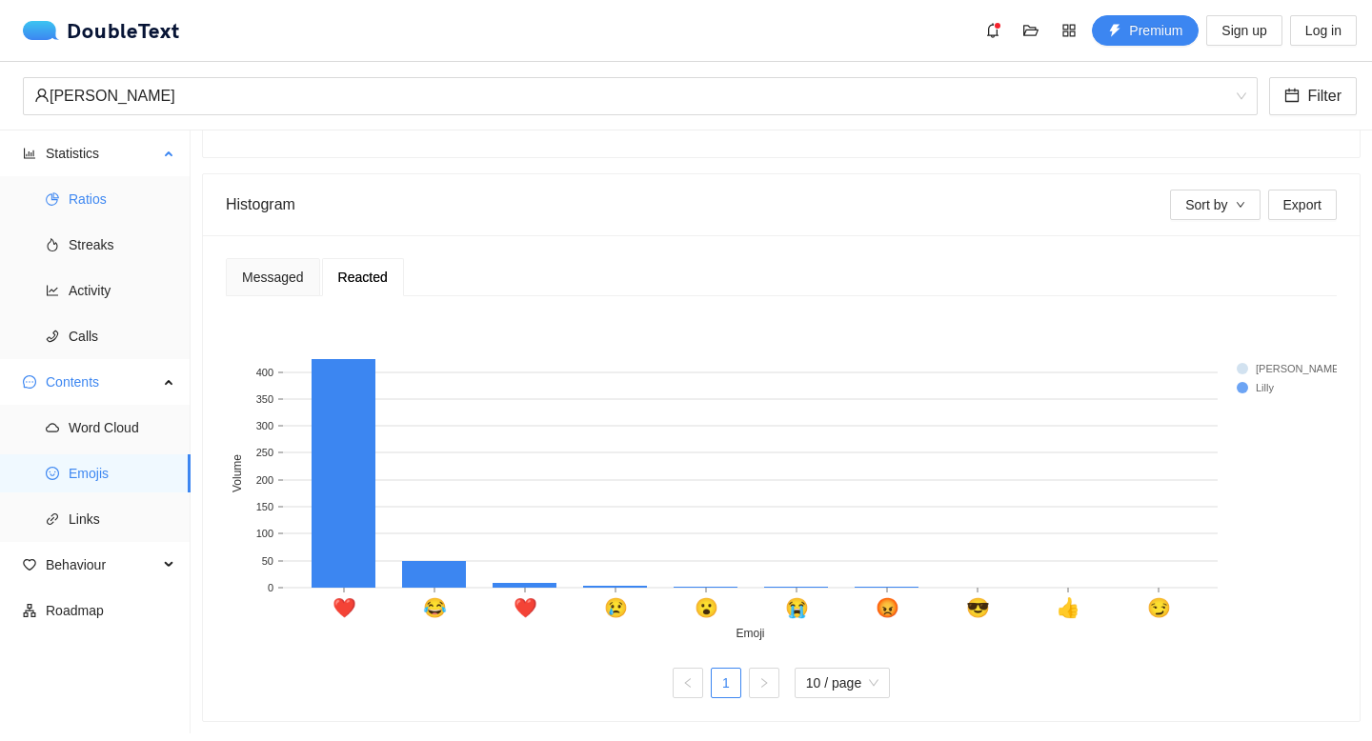
click at [103, 194] on span "Ratios" at bounding box center [122, 199] width 107 height 38
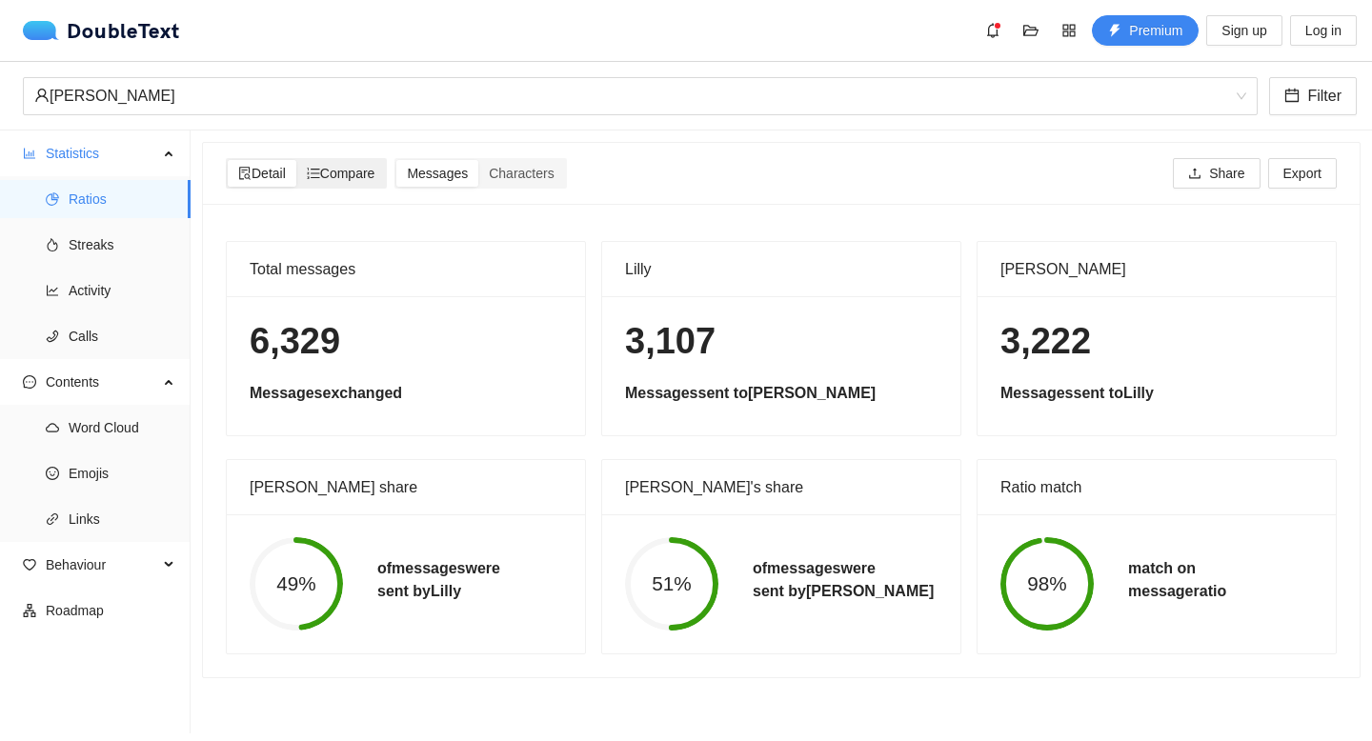
click at [341, 172] on span "Compare" at bounding box center [341, 173] width 69 height 15
click at [296, 160] on input "Compare" at bounding box center [296, 160] width 0 height 0
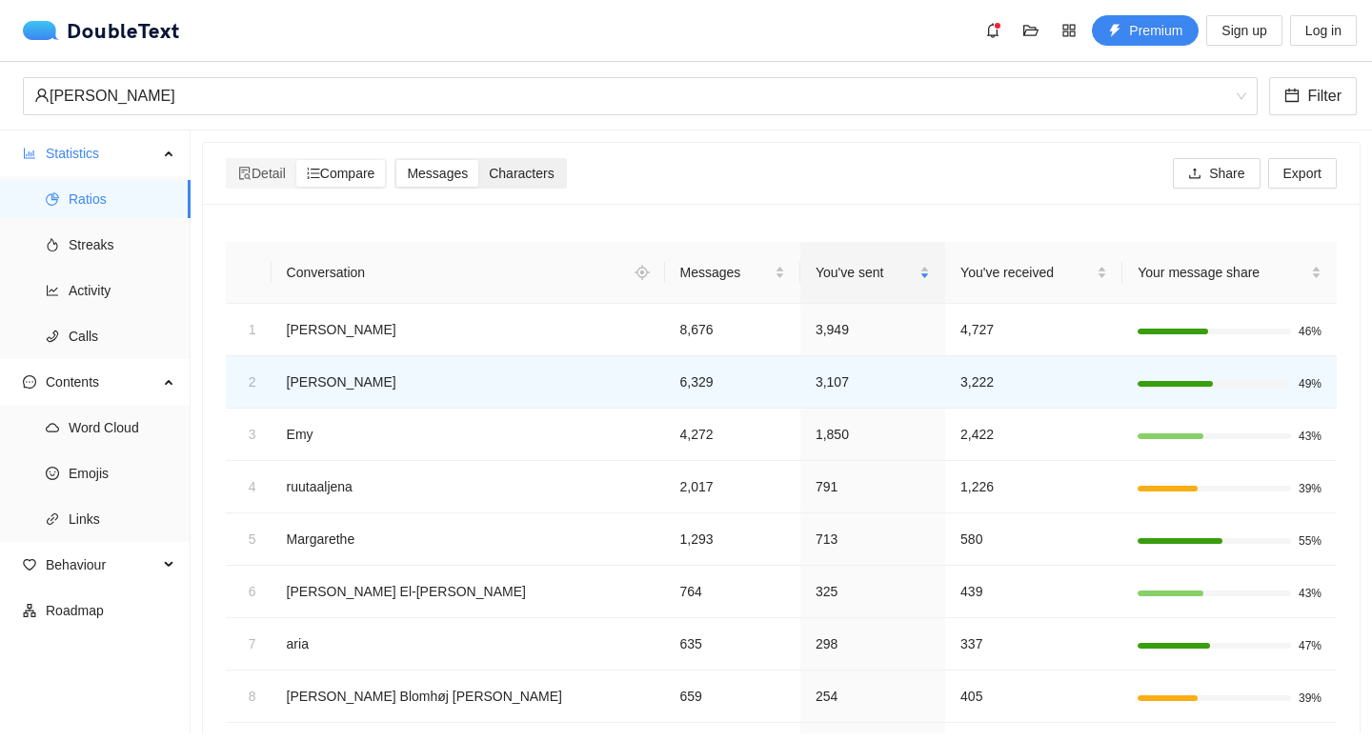
click at [532, 180] on span "Characters" at bounding box center [521, 173] width 65 height 15
click at [478, 160] on input "Characters" at bounding box center [478, 160] width 0 height 0
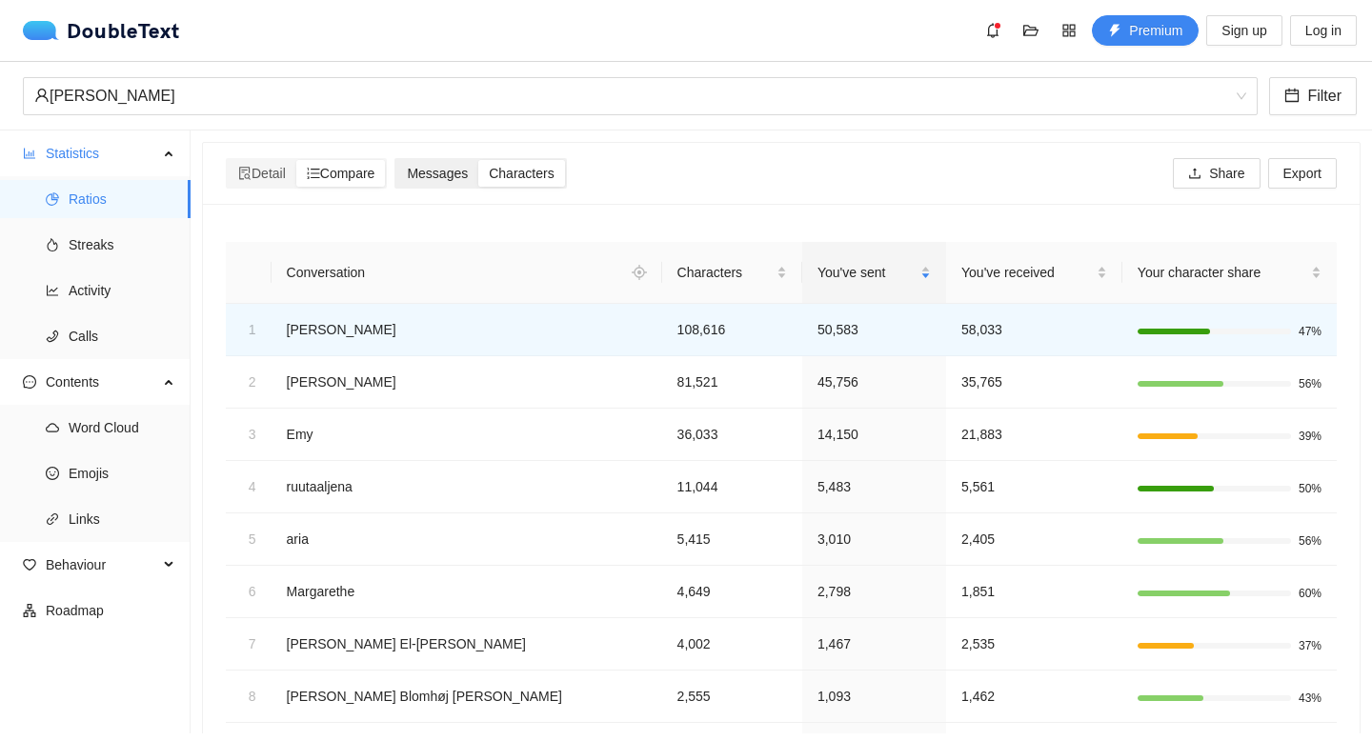
click at [437, 175] on span "Messages" at bounding box center [437, 173] width 61 height 15
click at [396, 160] on input "Messages" at bounding box center [396, 160] width 0 height 0
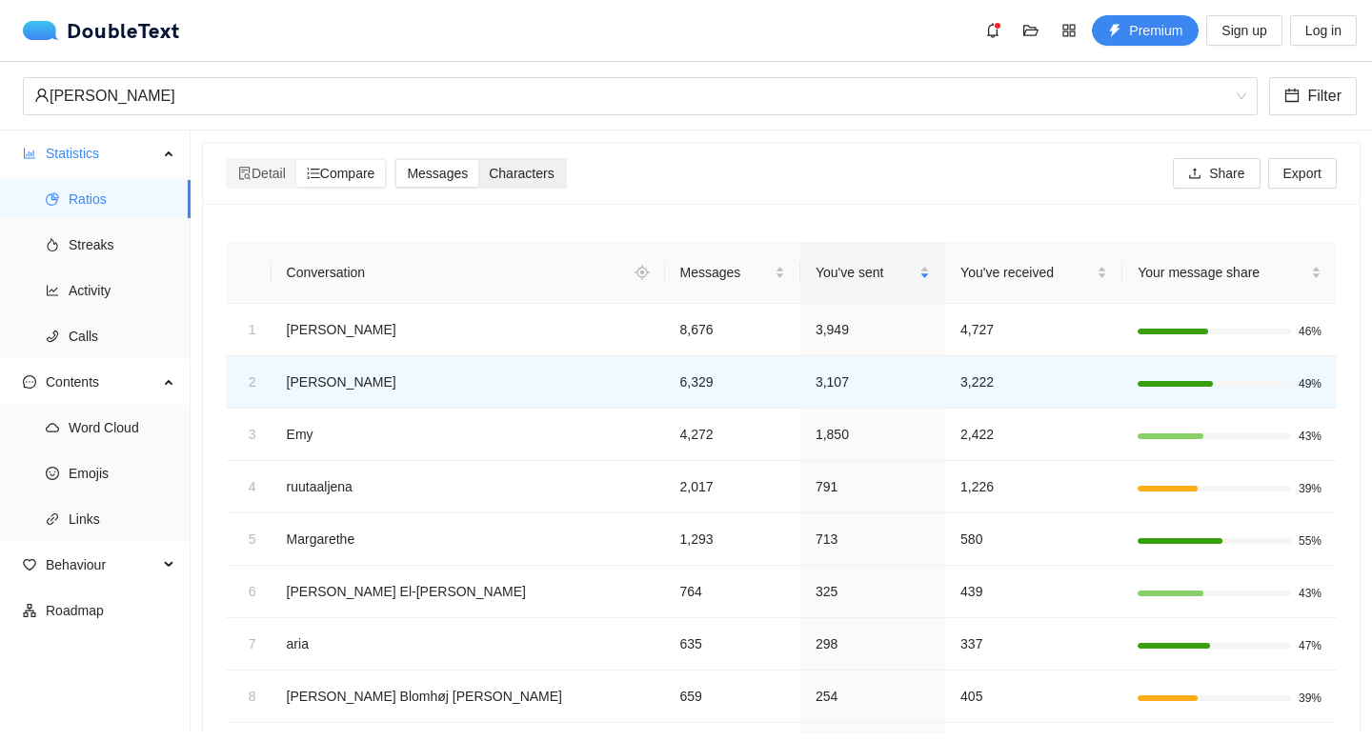
click at [535, 180] on span "Characters" at bounding box center [521, 173] width 65 height 15
click at [478, 160] on input "Characters" at bounding box center [478, 160] width 0 height 0
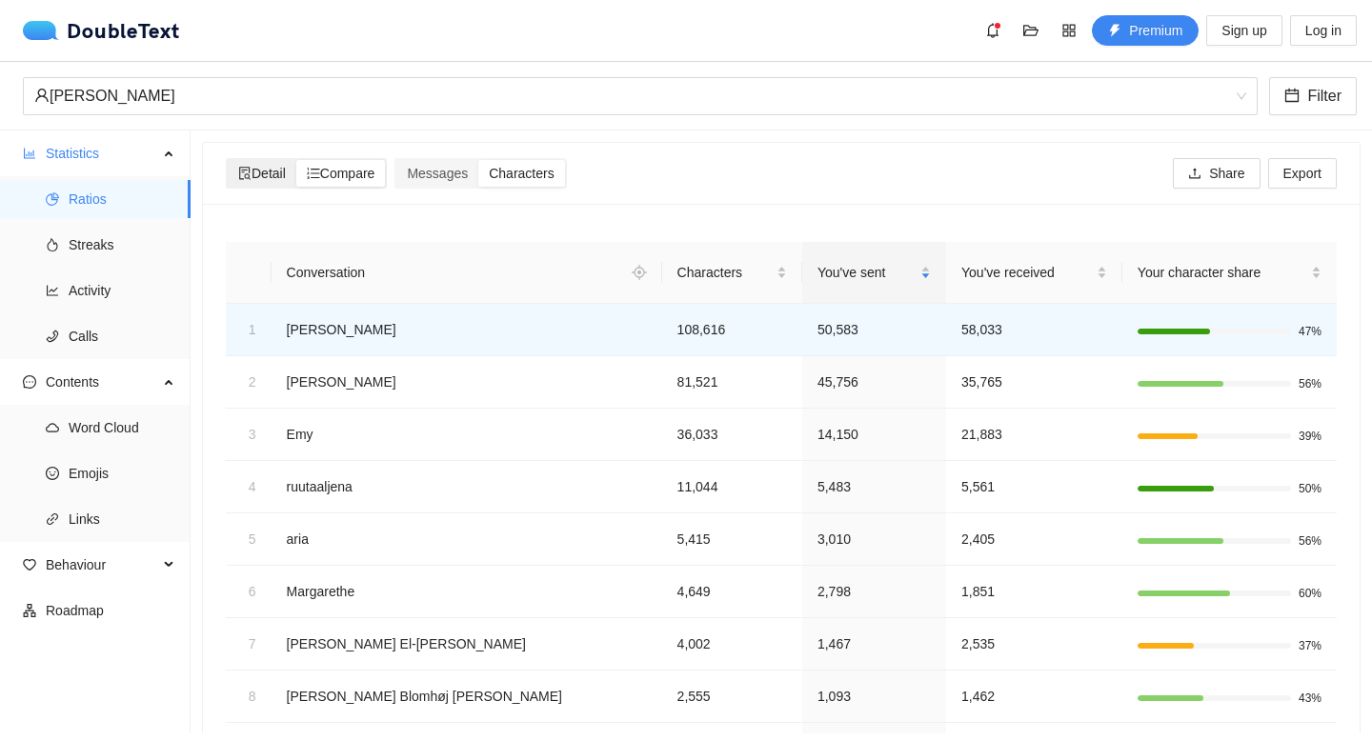
click at [255, 166] on span "Detail" at bounding box center [262, 173] width 48 height 15
click at [228, 160] on input "Detail" at bounding box center [228, 160] width 0 height 0
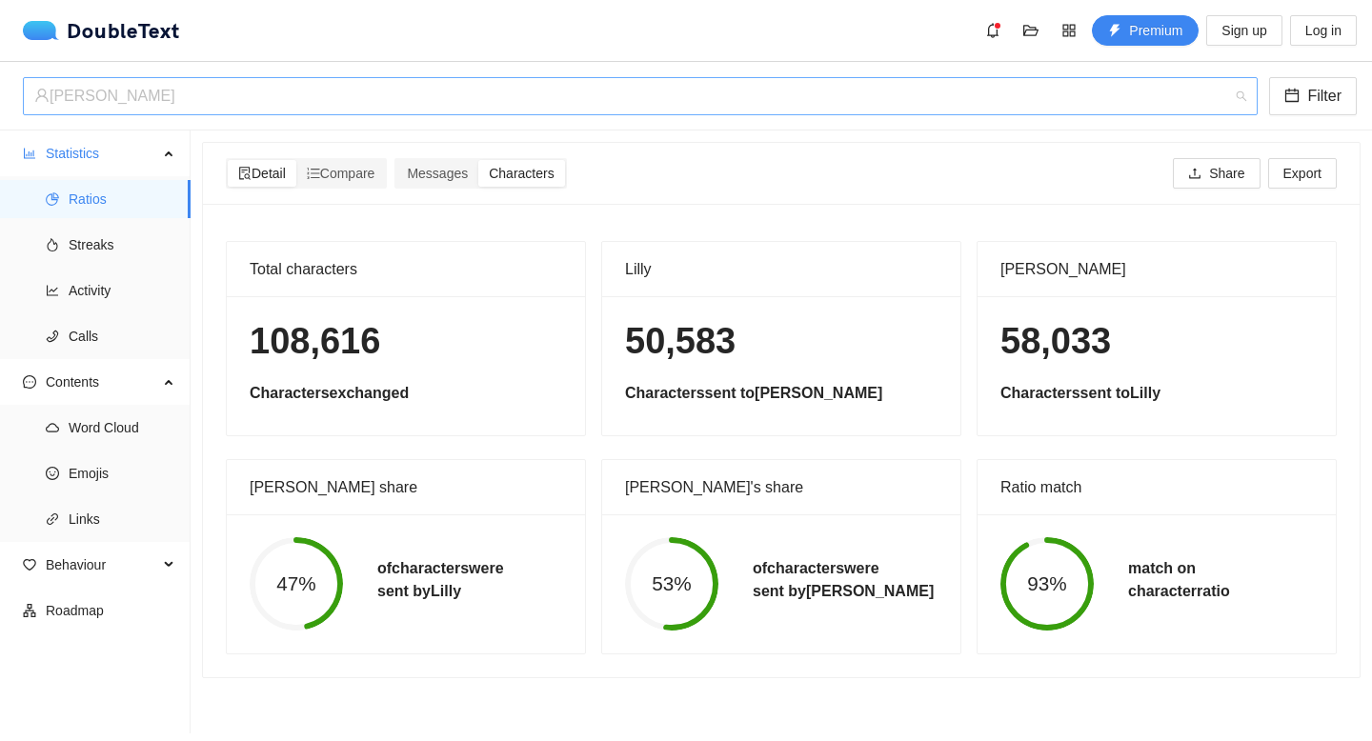
click at [188, 97] on div "[PERSON_NAME]" at bounding box center [631, 96] width 1195 height 36
drag, startPoint x: 658, startPoint y: 267, endPoint x: 607, endPoint y: 266, distance: 50.5
click at [607, 266] on div "Lilly" at bounding box center [781, 269] width 358 height 55
click at [749, 260] on div "Lilly" at bounding box center [781, 269] width 313 height 54
drag, startPoint x: 610, startPoint y: 272, endPoint x: 705, endPoint y: 276, distance: 95.4
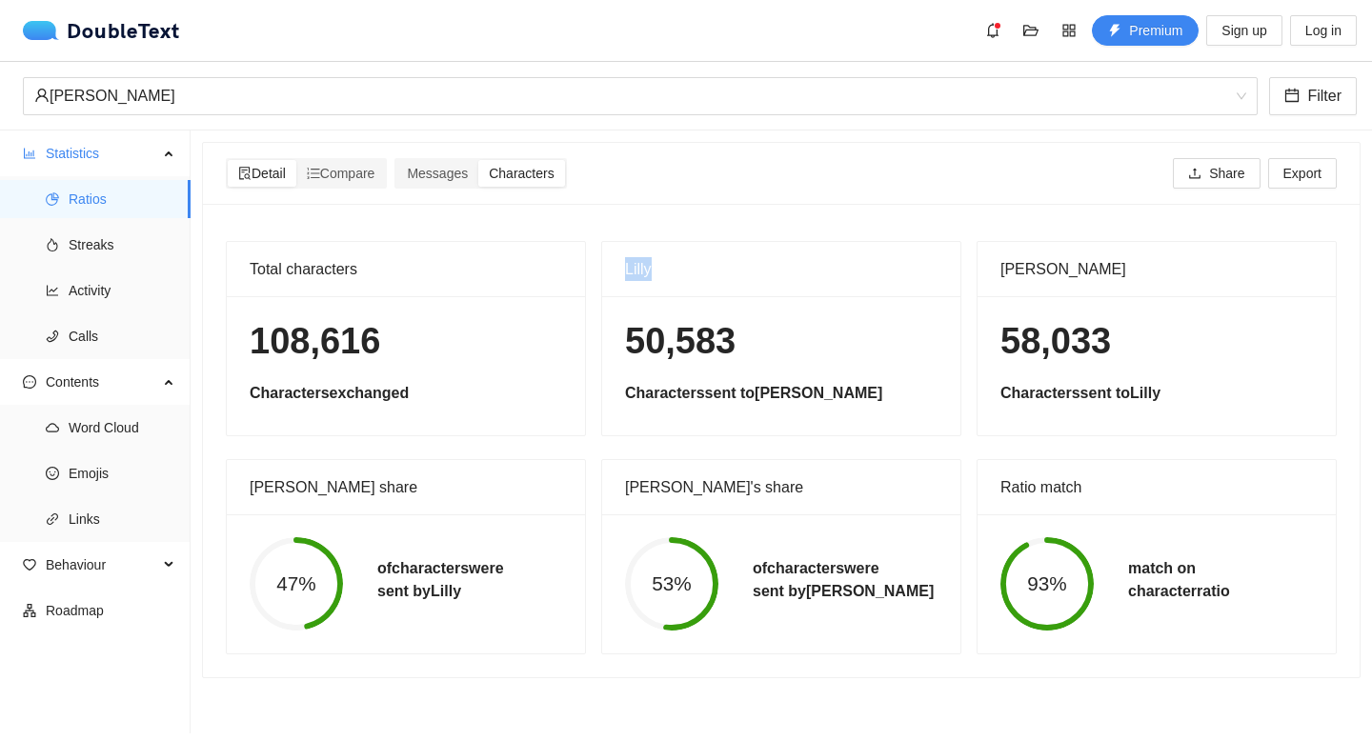
click at [703, 273] on div "Lilly" at bounding box center [781, 269] width 358 height 55
click at [630, 401] on h5 "Characters sent to [PERSON_NAME]" at bounding box center [781, 393] width 313 height 23
drag, startPoint x: 626, startPoint y: 335, endPoint x: 766, endPoint y: 337, distance: 140.1
click at [766, 337] on h1 "50,583" at bounding box center [781, 341] width 313 height 45
click at [711, 341] on h1 "50,583" at bounding box center [781, 341] width 313 height 45
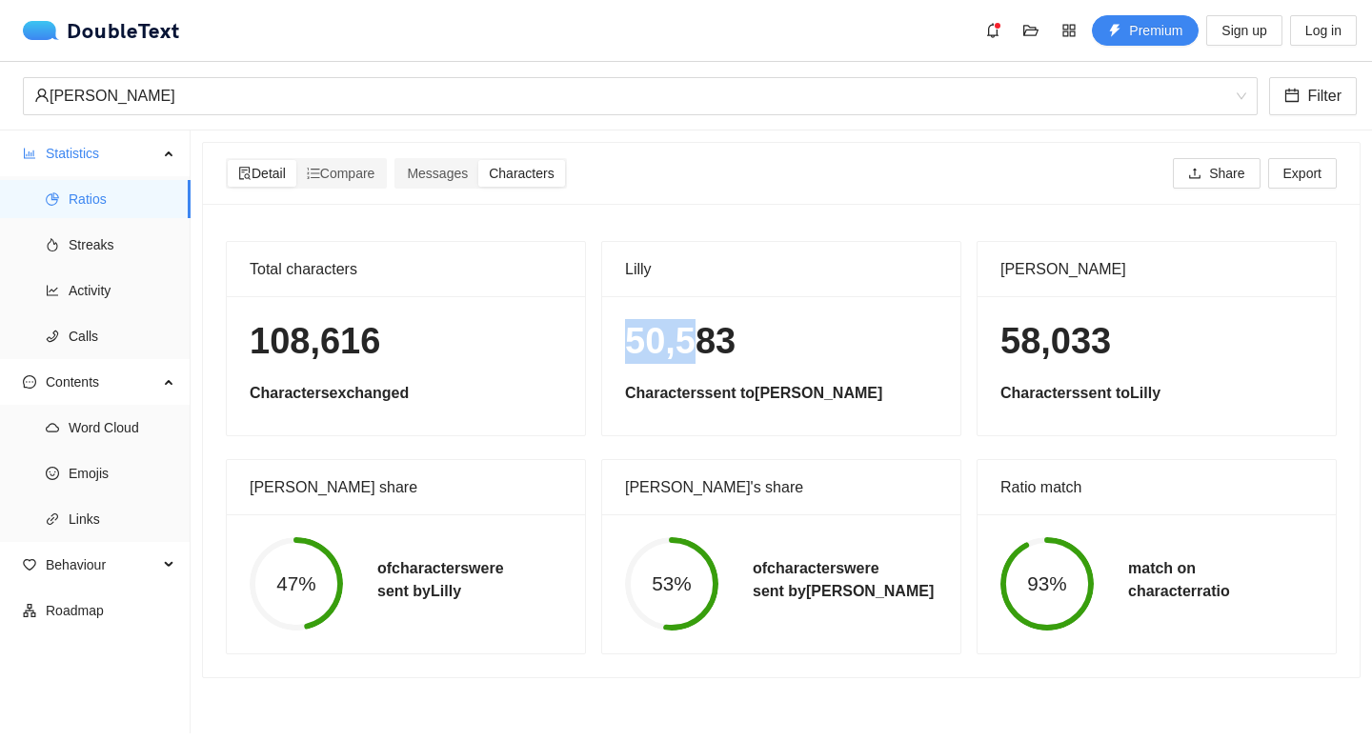
drag, startPoint x: 710, startPoint y: 341, endPoint x: 625, endPoint y: 343, distance: 84.8
click at [625, 343] on h1 "50,583" at bounding box center [781, 341] width 313 height 45
click at [781, 361] on h1 "50,583" at bounding box center [781, 341] width 313 height 45
drag, startPoint x: 753, startPoint y: 347, endPoint x: 627, endPoint y: 344, distance: 125.8
click at [627, 344] on h1 "50,583" at bounding box center [781, 341] width 313 height 45
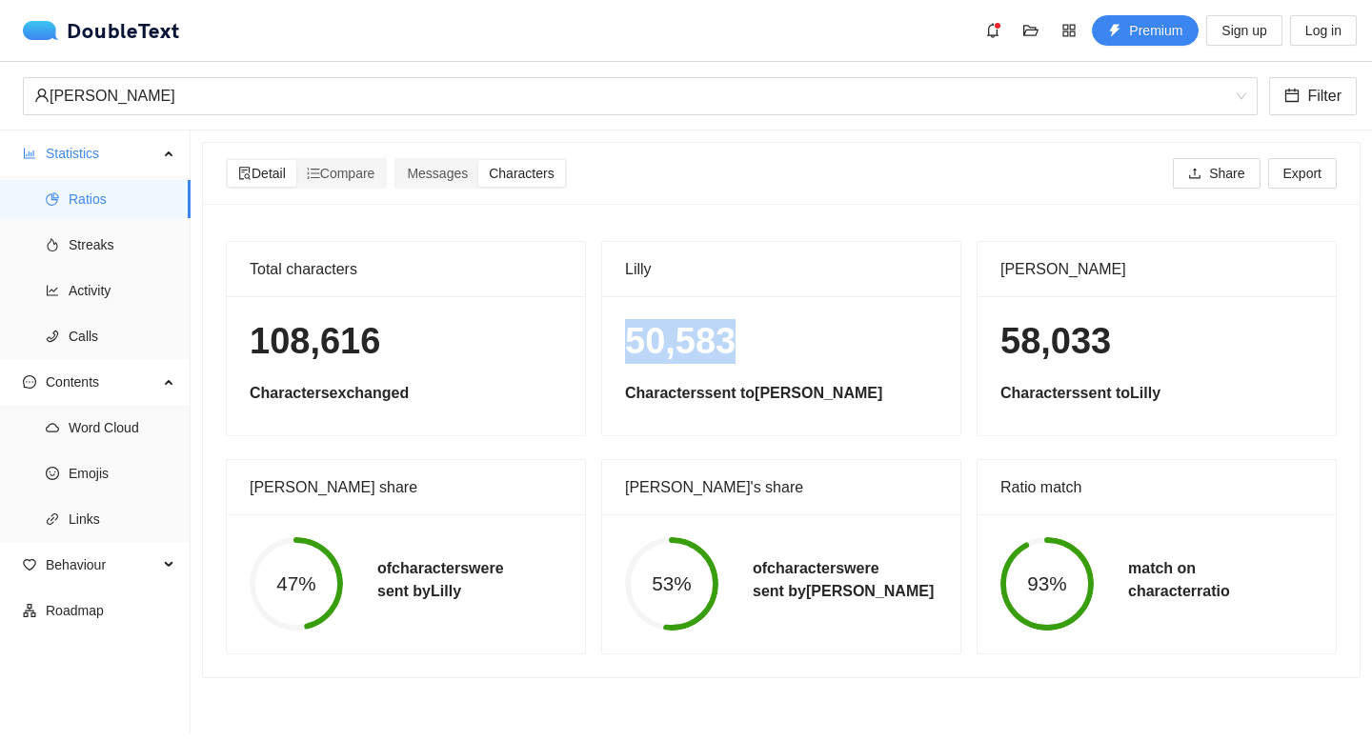
click at [775, 346] on h1 "50,583" at bounding box center [781, 341] width 313 height 45
drag, startPoint x: 700, startPoint y: 342, endPoint x: 625, endPoint y: 340, distance: 75.3
click at [625, 340] on h1 "50,583" at bounding box center [781, 341] width 313 height 45
click at [848, 330] on h1 "50,583" at bounding box center [781, 341] width 313 height 45
click at [164, 99] on div "[PERSON_NAME]" at bounding box center [631, 96] width 1195 height 36
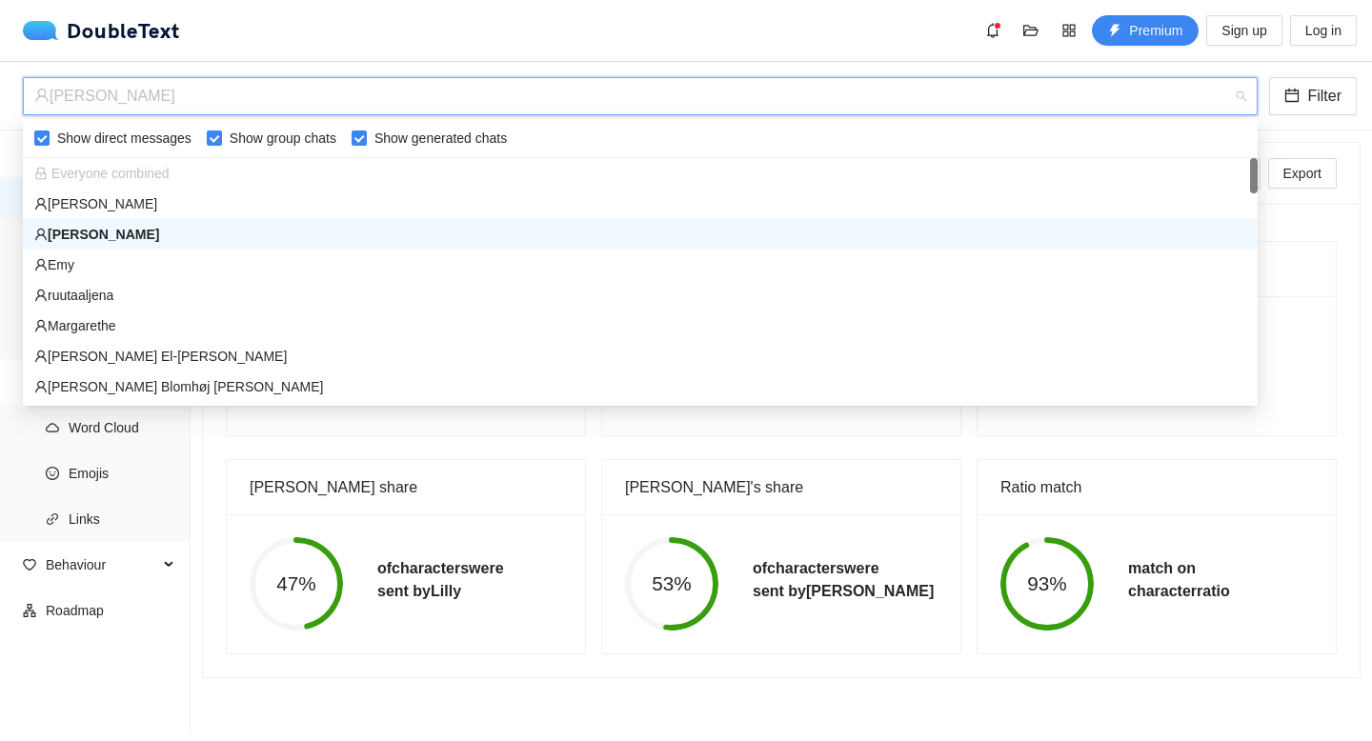
click at [164, 99] on div "[PERSON_NAME]" at bounding box center [631, 96] width 1195 height 36
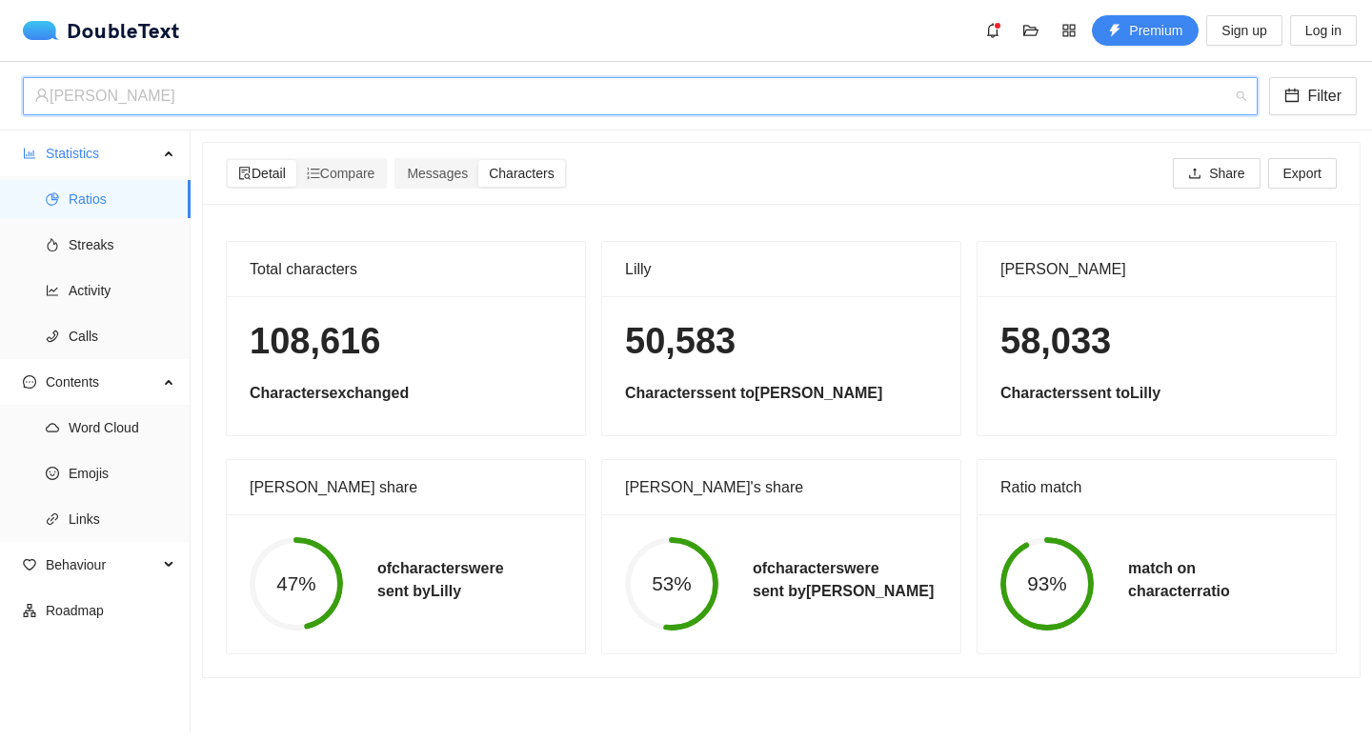
click at [232, 87] on div "[PERSON_NAME]" at bounding box center [631, 96] width 1195 height 36
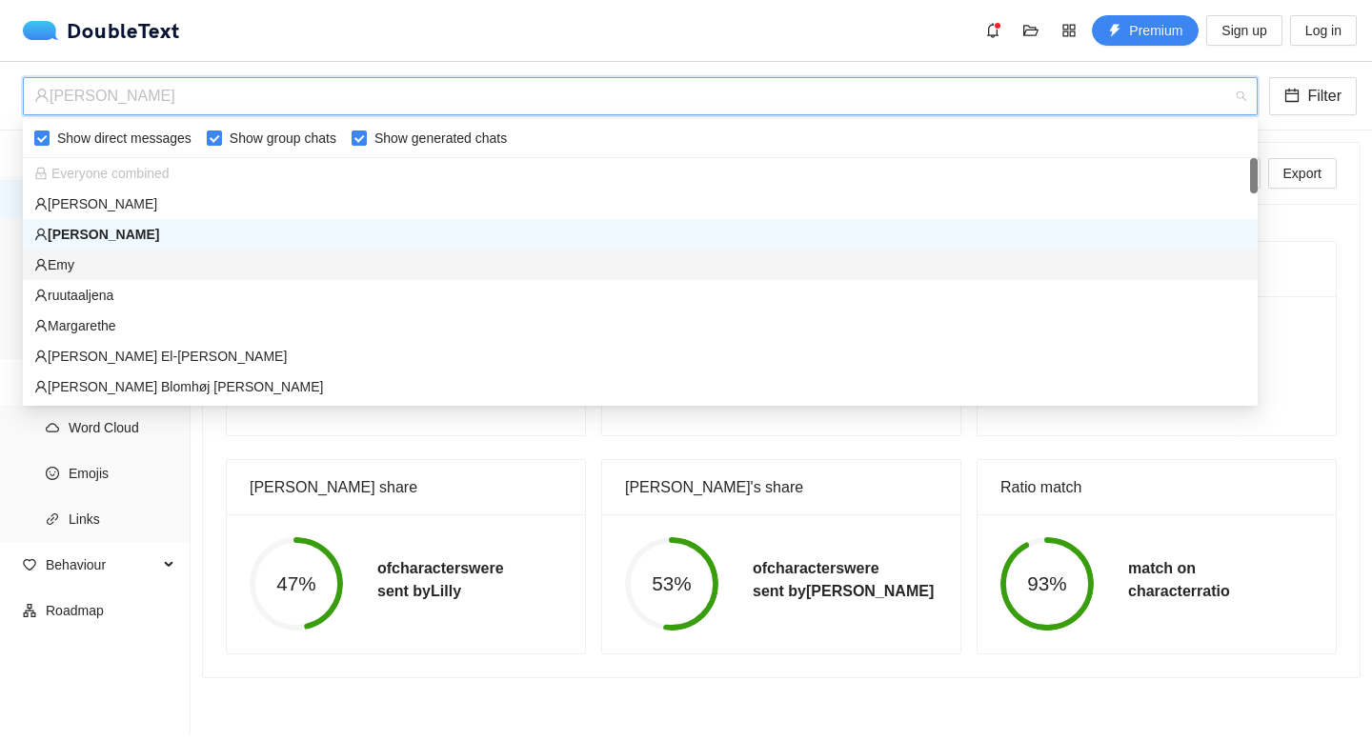
click at [128, 257] on div "Emy" at bounding box center [640, 264] width 1212 height 21
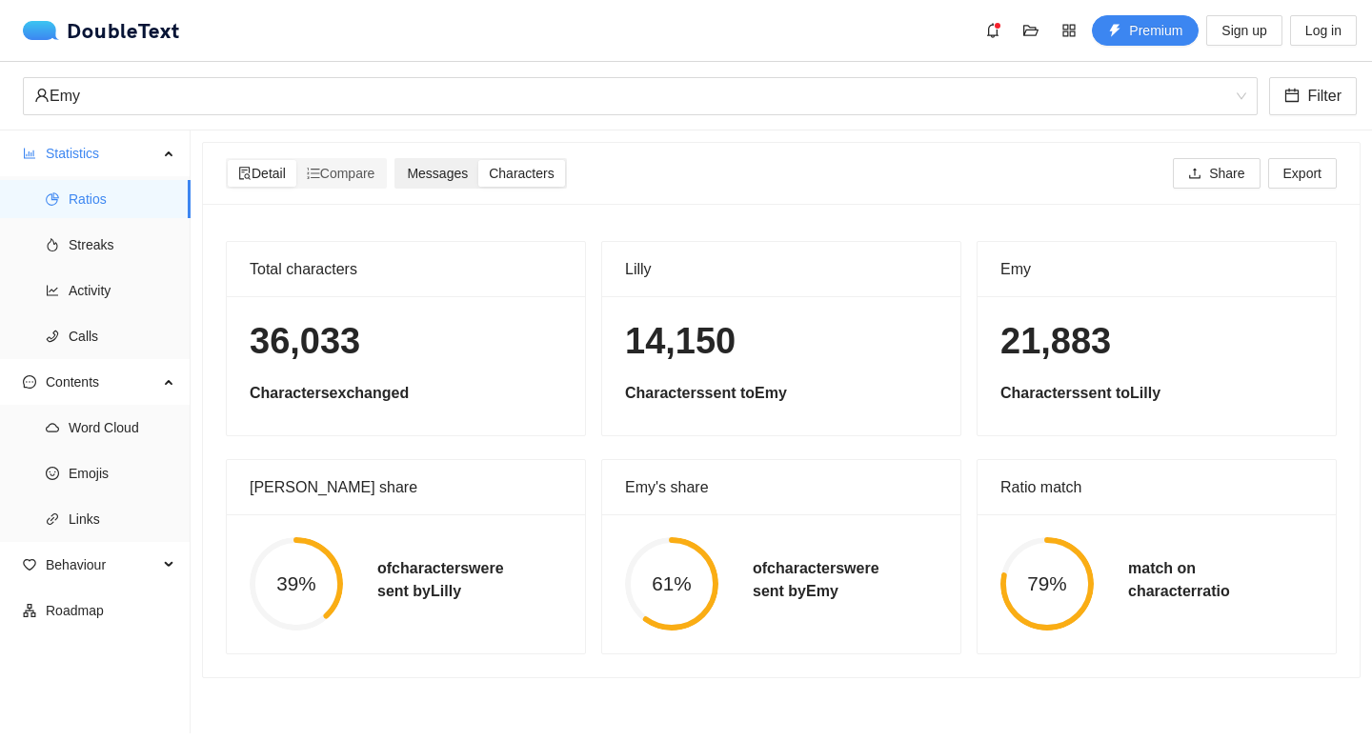
click at [435, 178] on span "Messages" at bounding box center [437, 173] width 61 height 15
click at [396, 160] on input "Messages" at bounding box center [396, 160] width 0 height 0
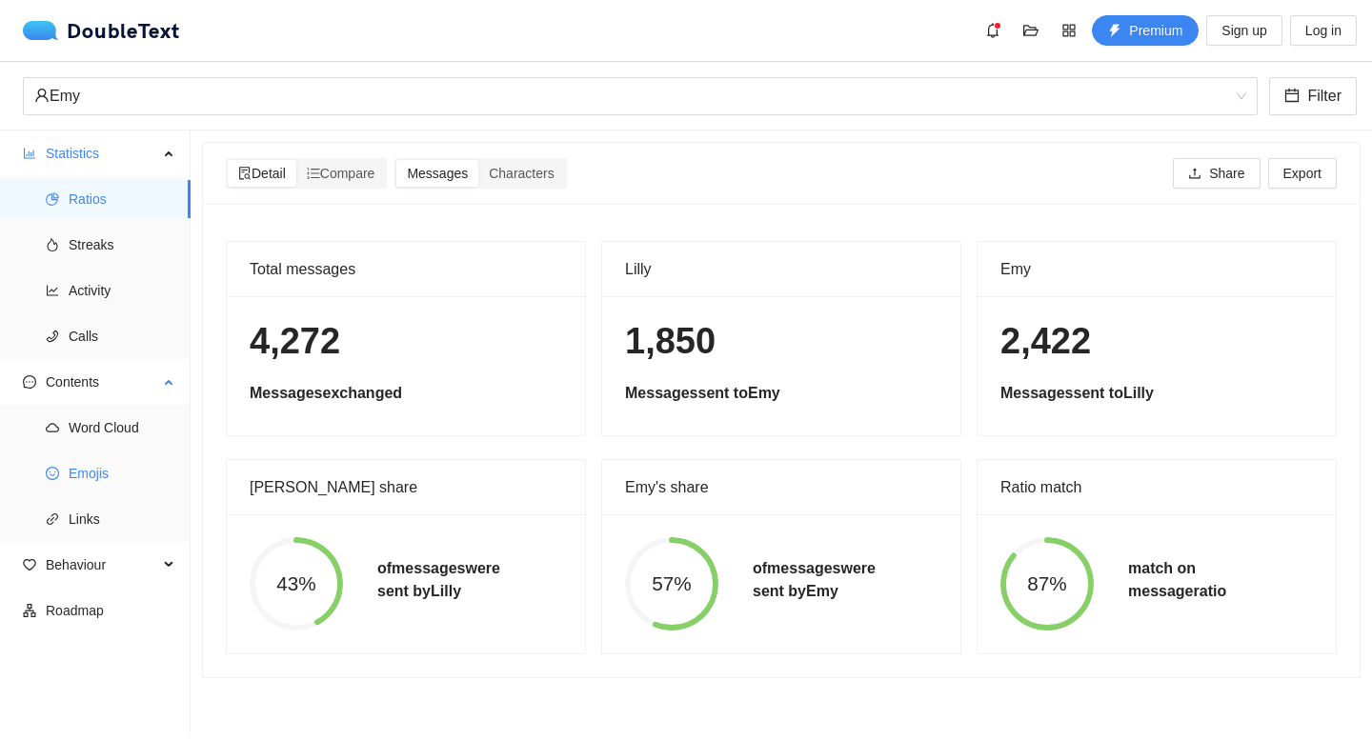
click at [106, 459] on span "Emojis" at bounding box center [122, 474] width 107 height 38
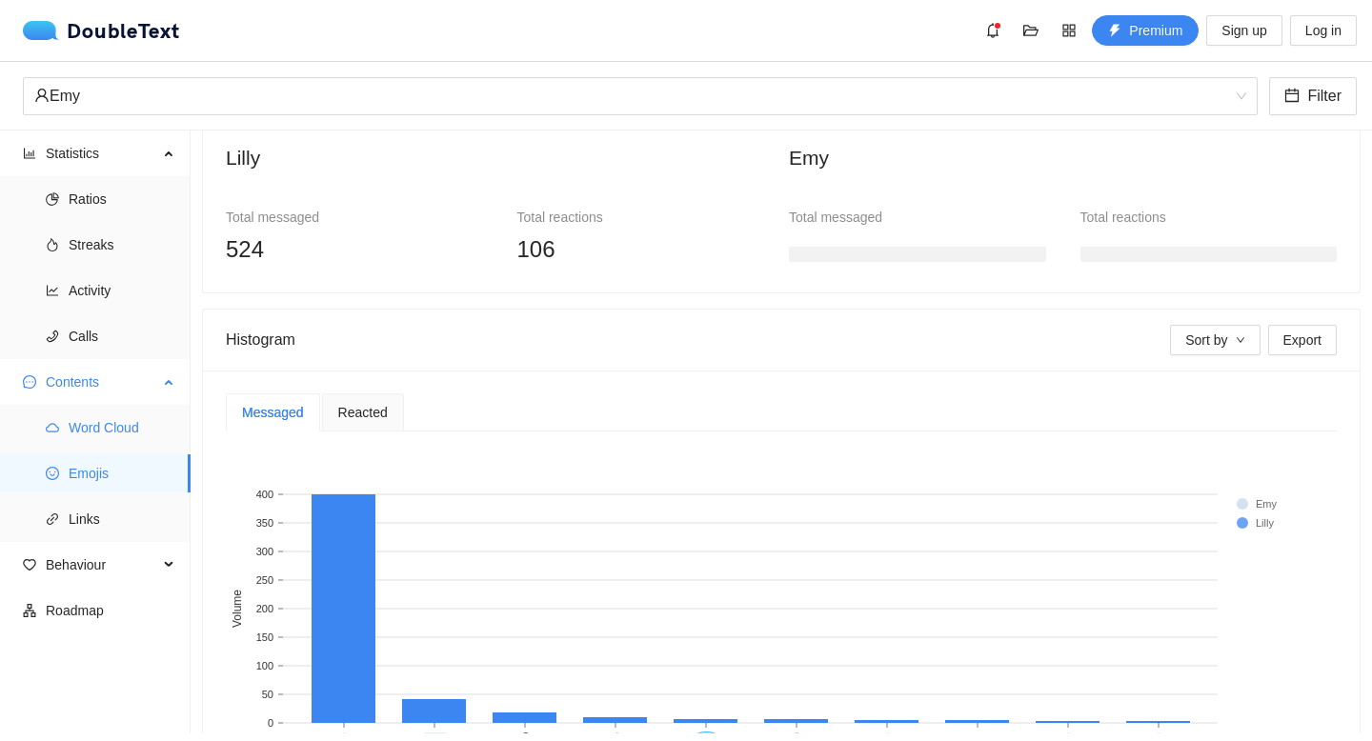
click at [121, 424] on span "Word Cloud" at bounding box center [122, 428] width 107 height 38
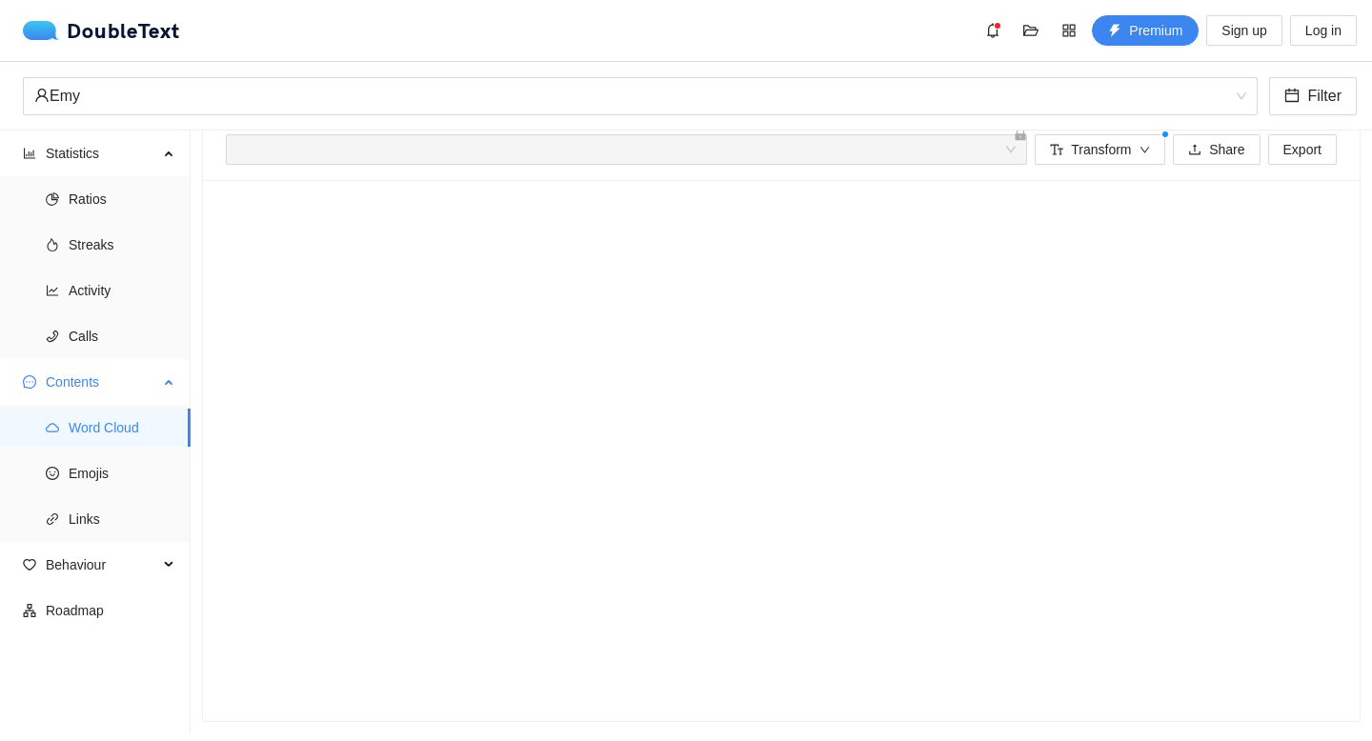
scroll to position [24, 0]
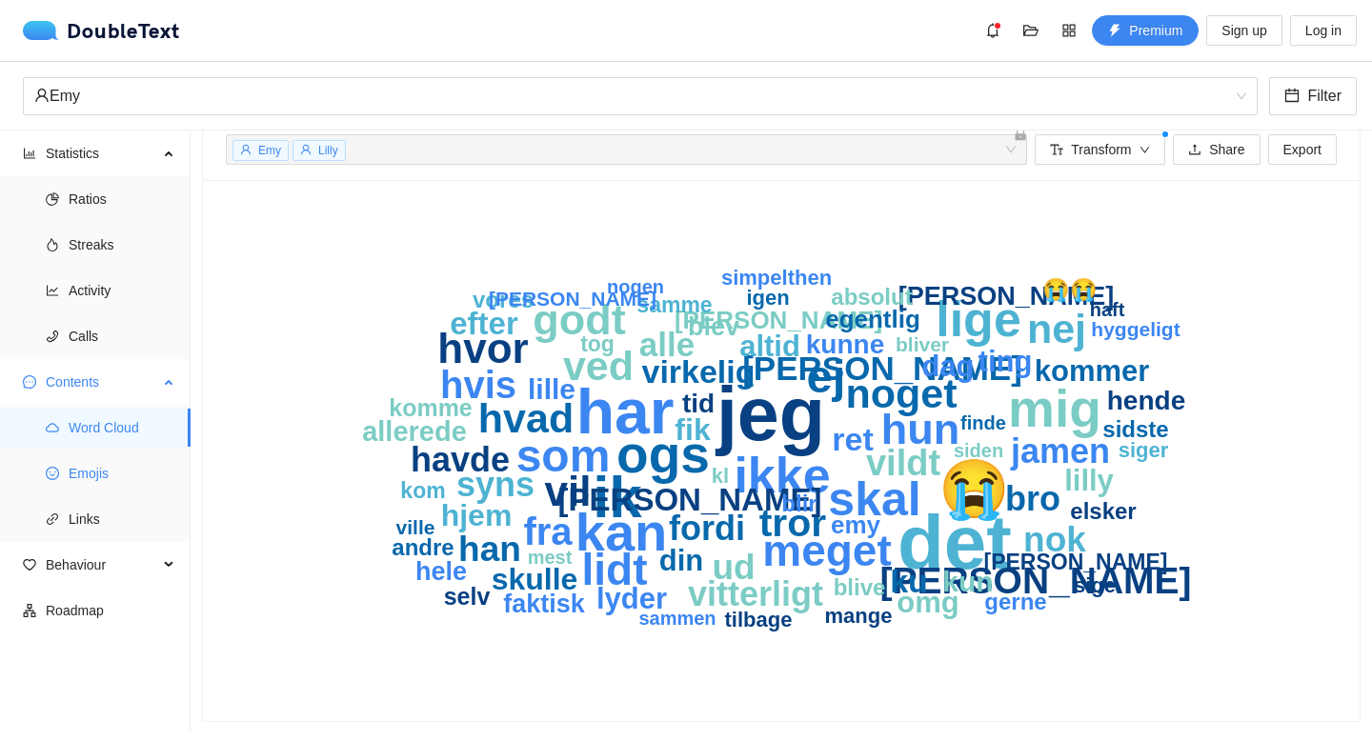
click at [111, 487] on span "Emojis" at bounding box center [122, 474] width 107 height 38
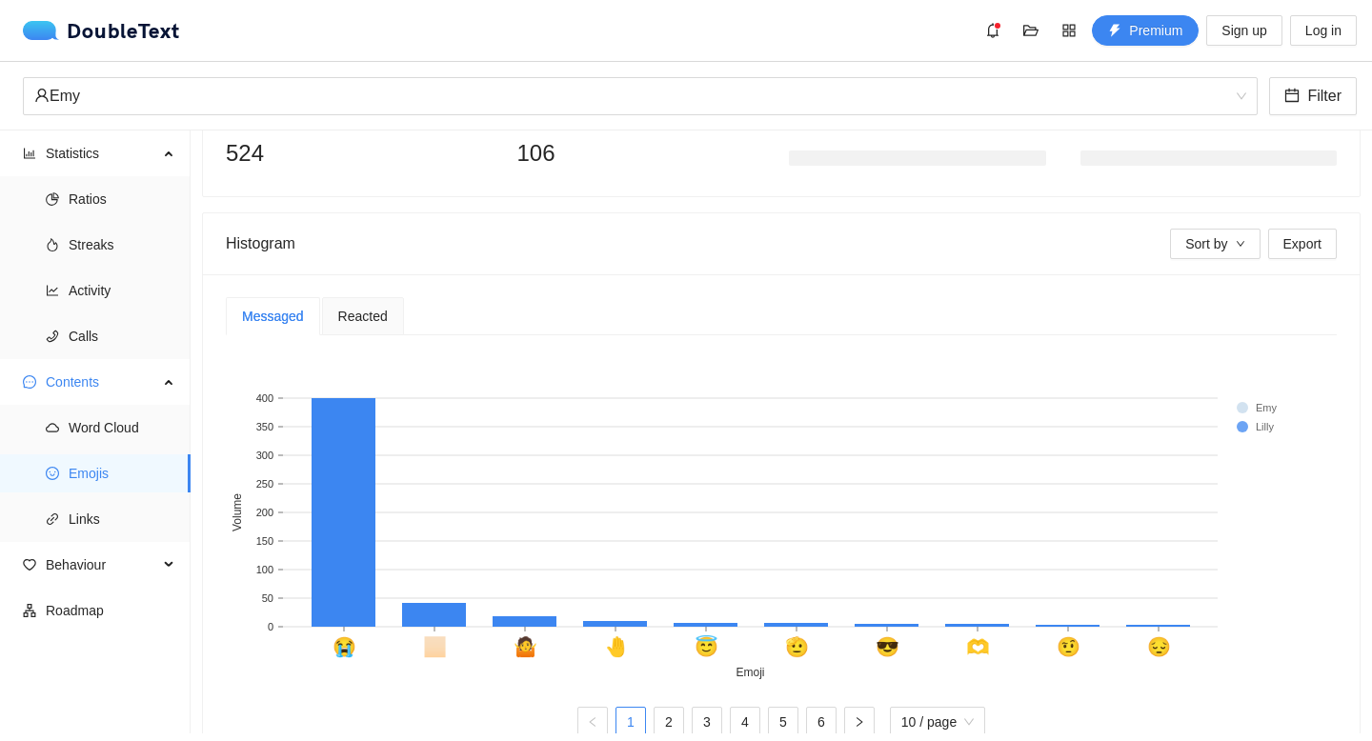
scroll to position [281, 0]
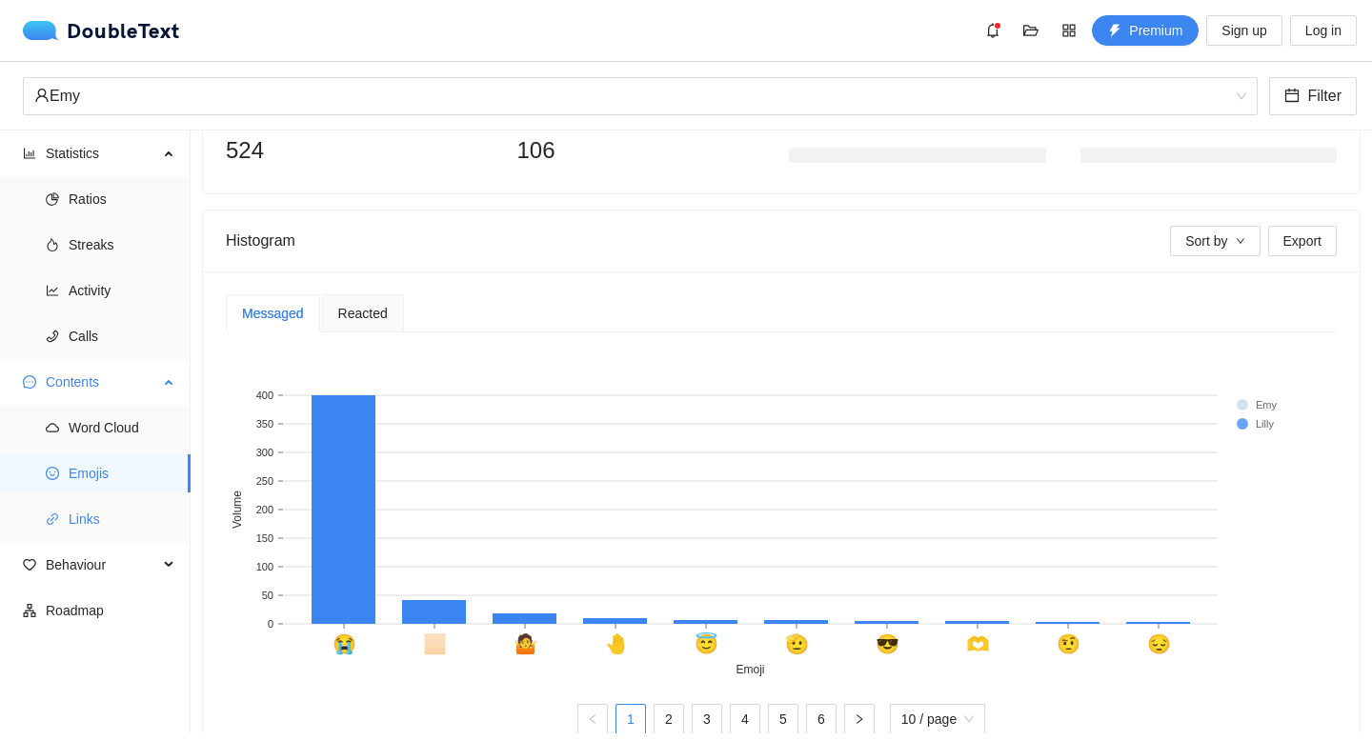
click at [94, 515] on span "Links" at bounding box center [122, 519] width 107 height 38
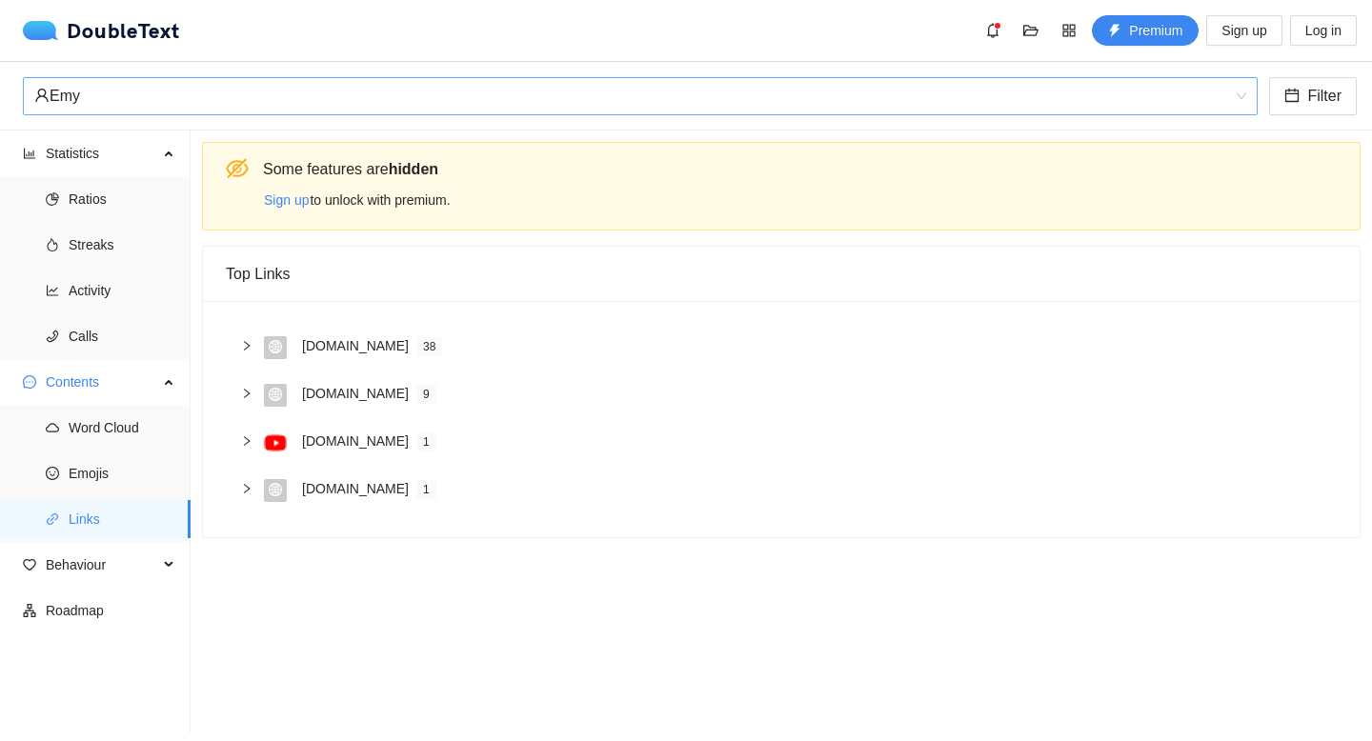
click at [121, 88] on div "Emy" at bounding box center [631, 96] width 1195 height 36
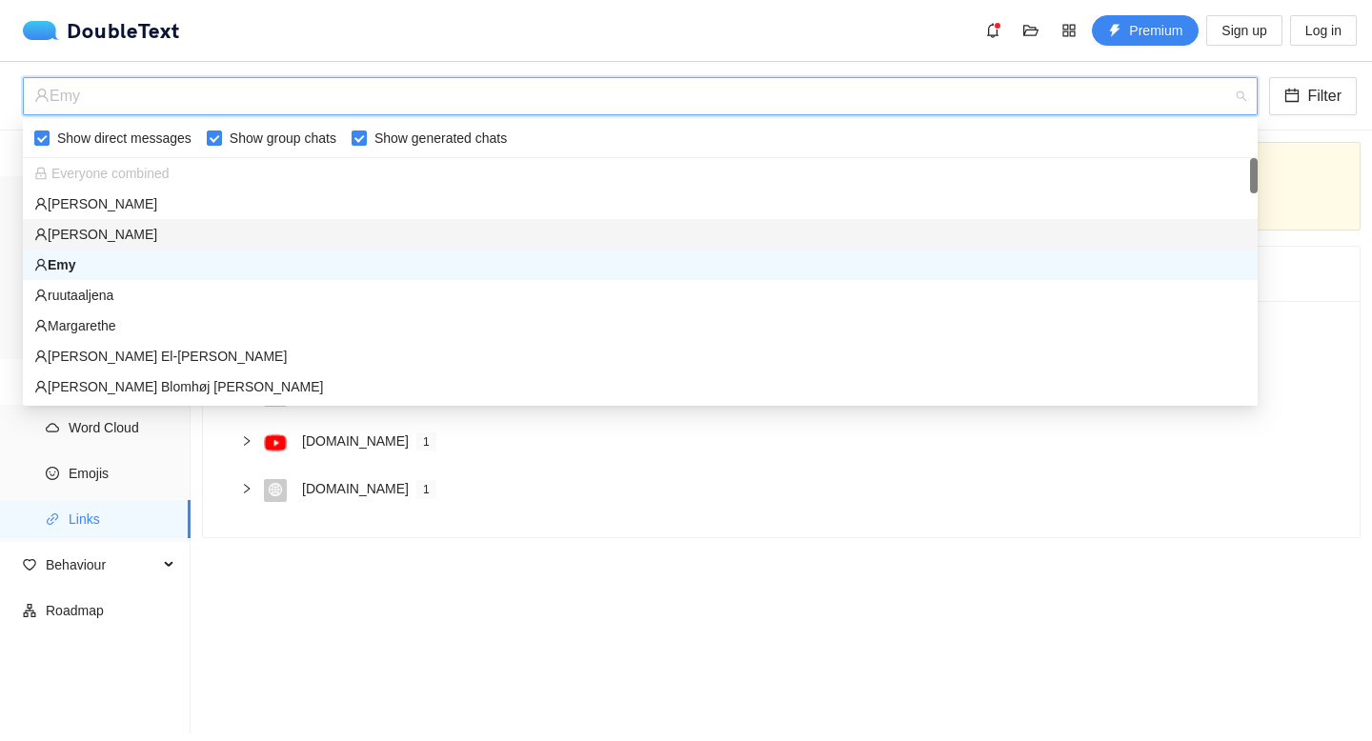
click at [96, 233] on div "[PERSON_NAME]" at bounding box center [640, 234] width 1212 height 21
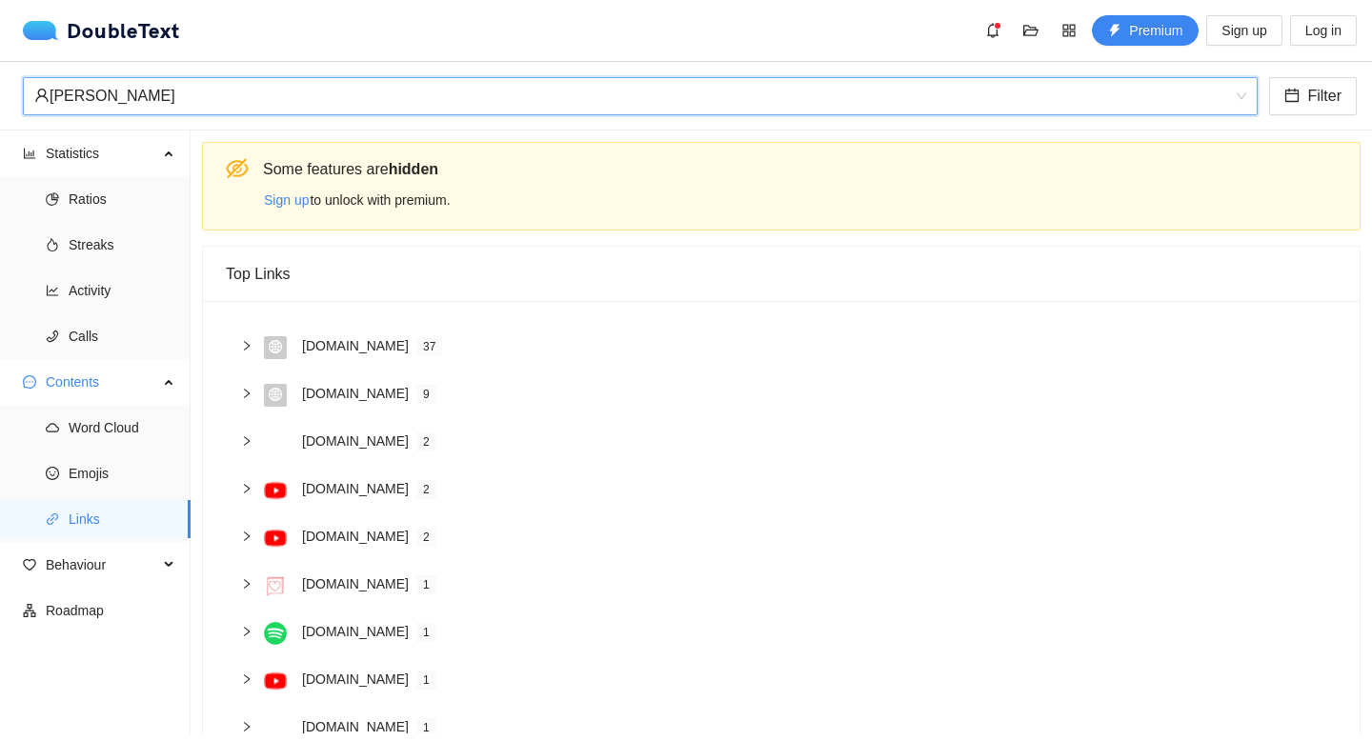
scroll to position [54, 0]
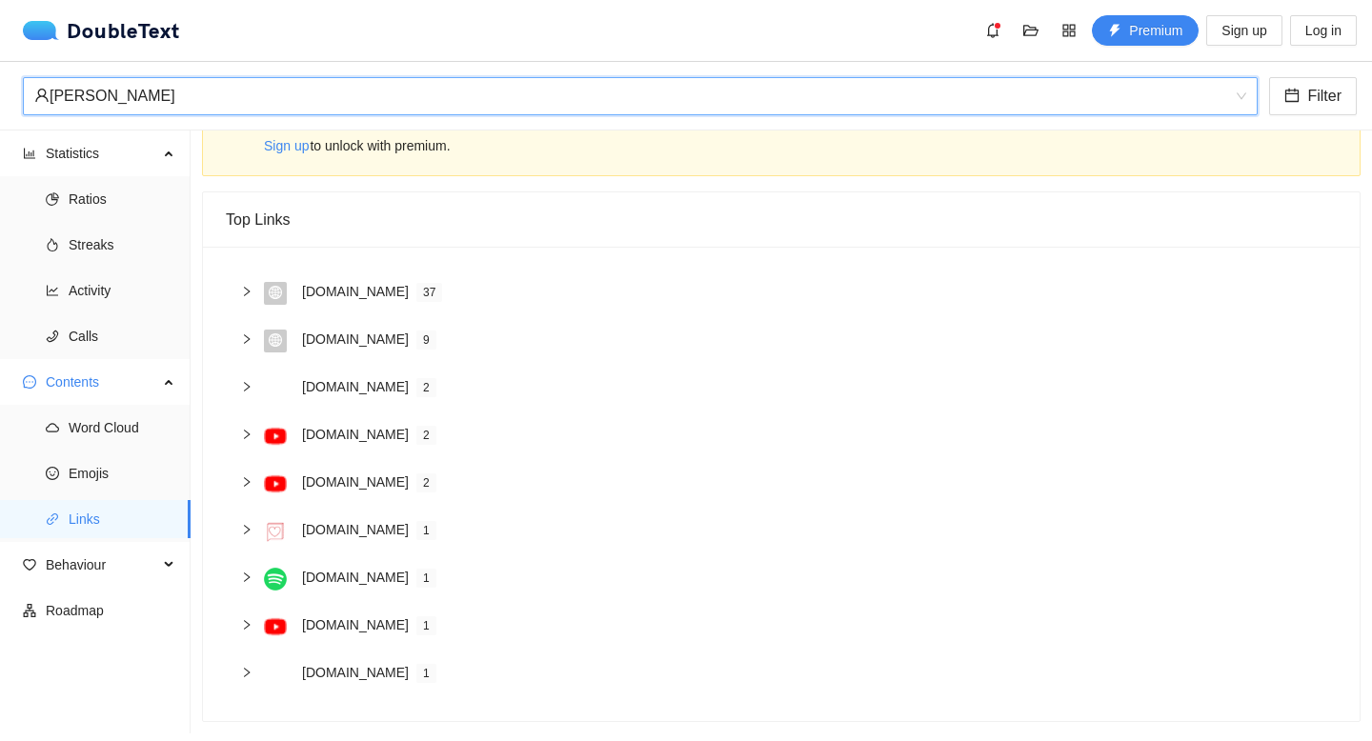
click at [383, 105] on div "[PERSON_NAME]" at bounding box center [631, 96] width 1195 height 36
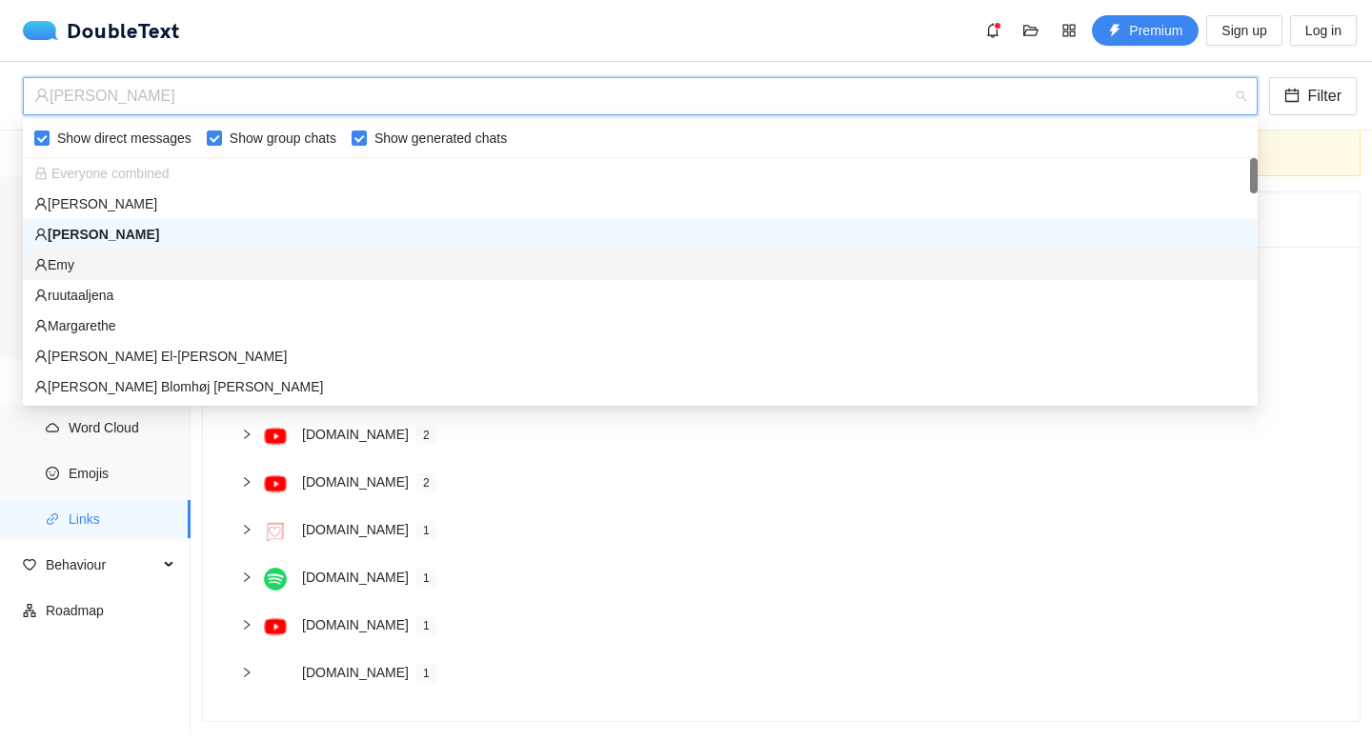
click at [110, 267] on div "Emy" at bounding box center [640, 264] width 1212 height 21
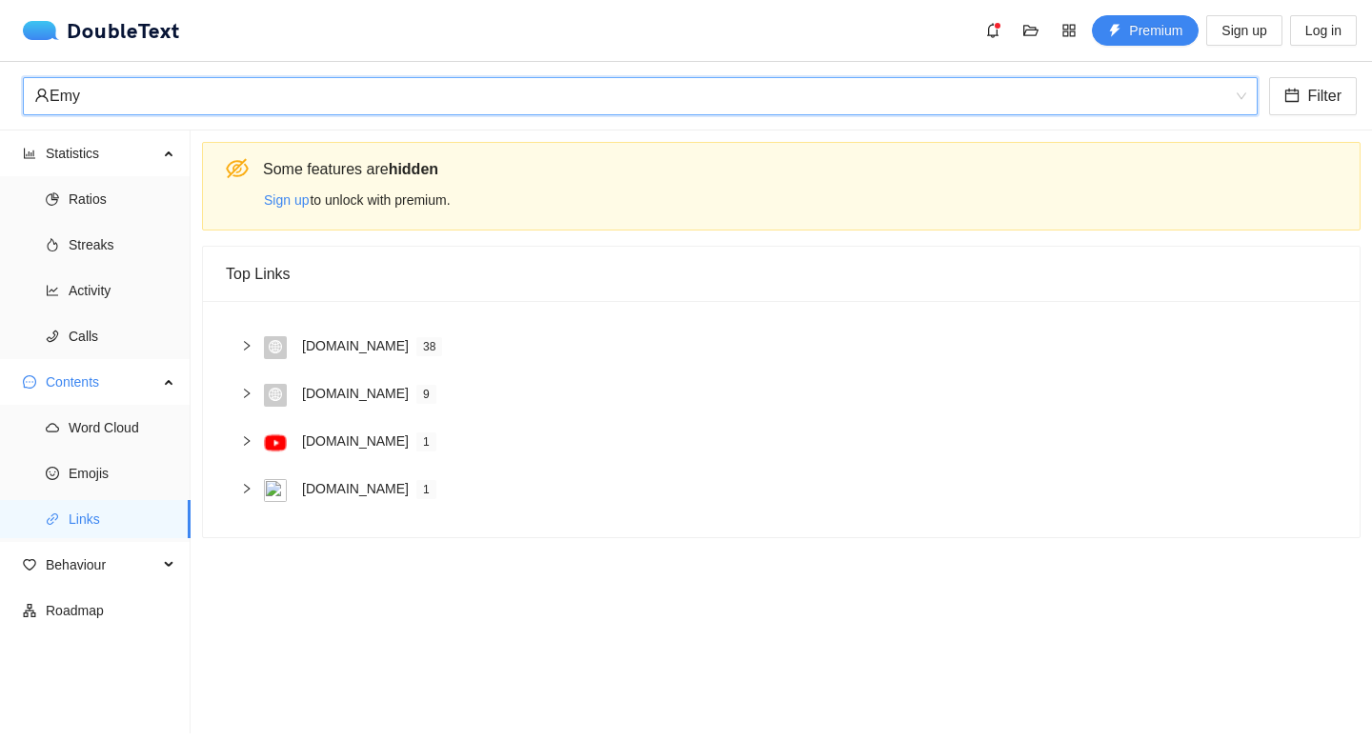
scroll to position [0, 0]
click at [181, 103] on div "Emy" at bounding box center [631, 96] width 1195 height 36
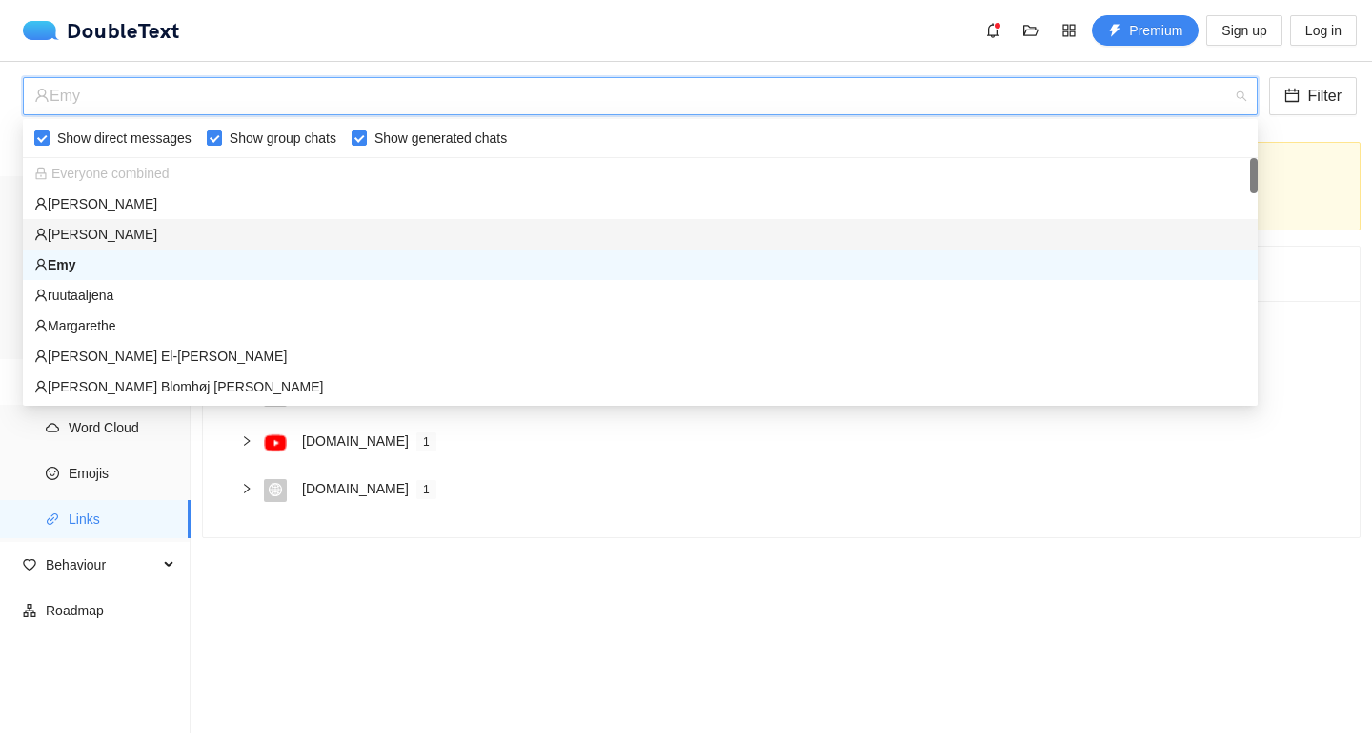
click at [109, 234] on div "[PERSON_NAME]" at bounding box center [640, 234] width 1212 height 21
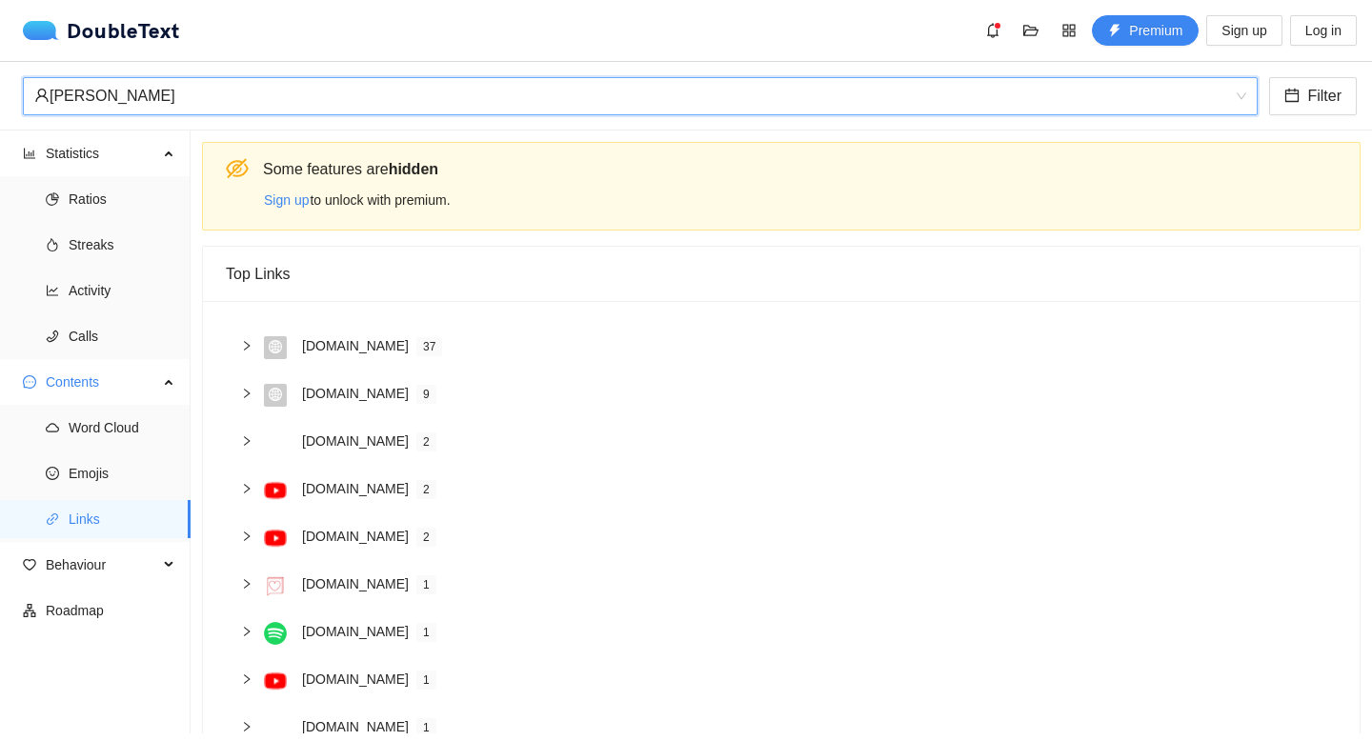
click at [253, 95] on div "[PERSON_NAME]" at bounding box center [631, 96] width 1195 height 36
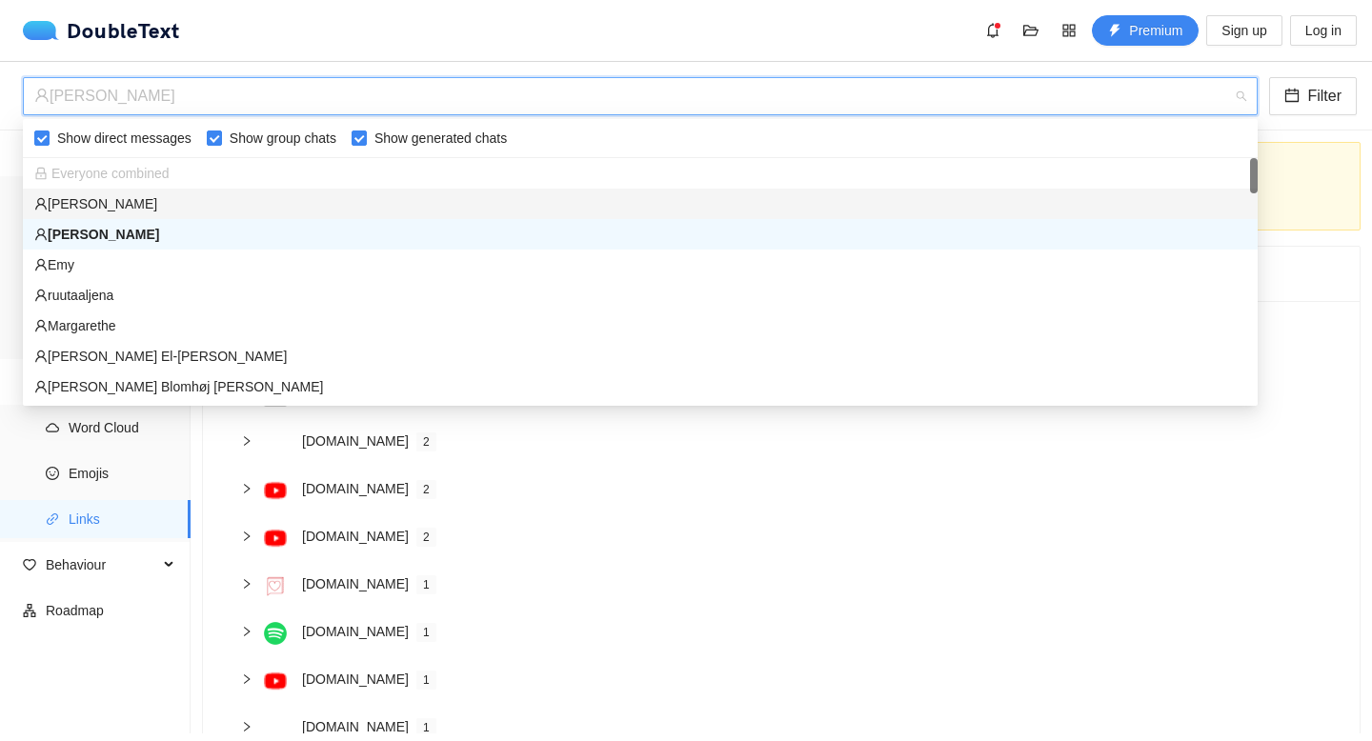
click at [141, 207] on div "[PERSON_NAME]" at bounding box center [640, 203] width 1212 height 21
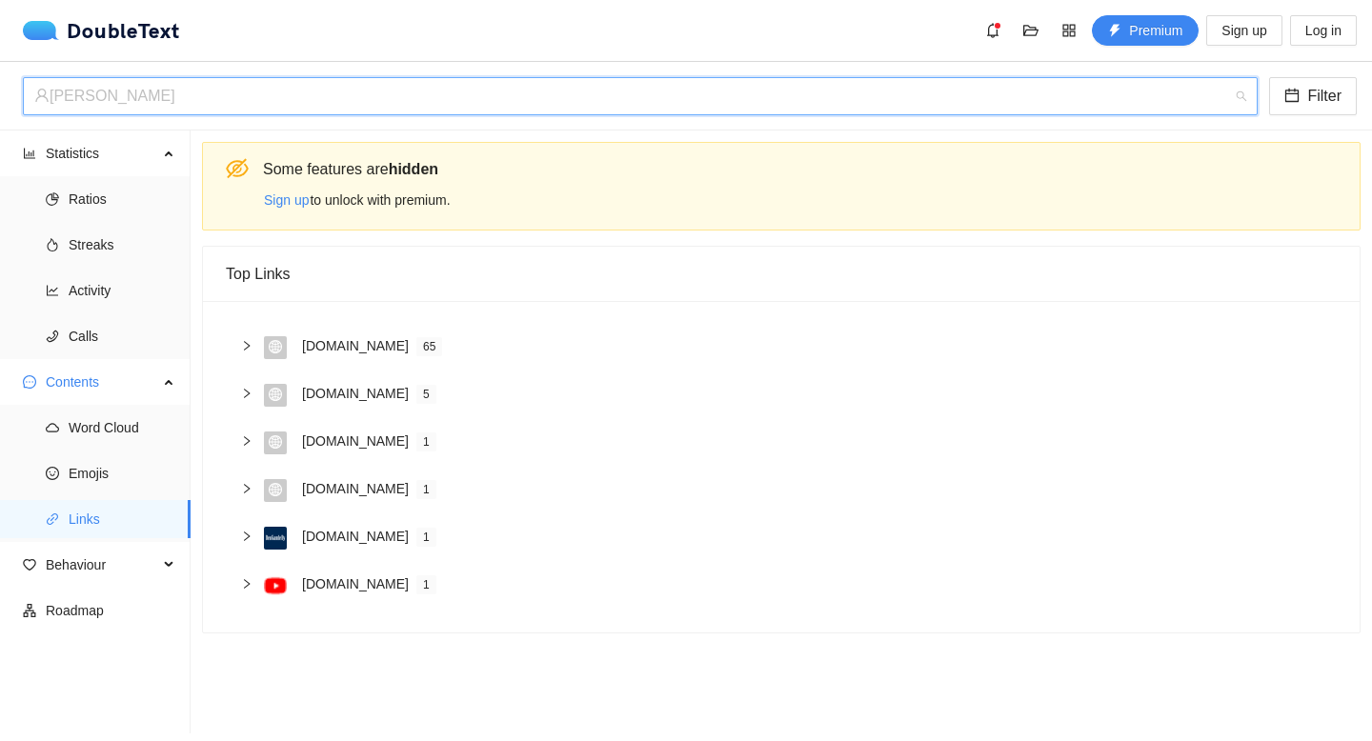
click at [280, 88] on div "[PERSON_NAME]" at bounding box center [631, 96] width 1195 height 36
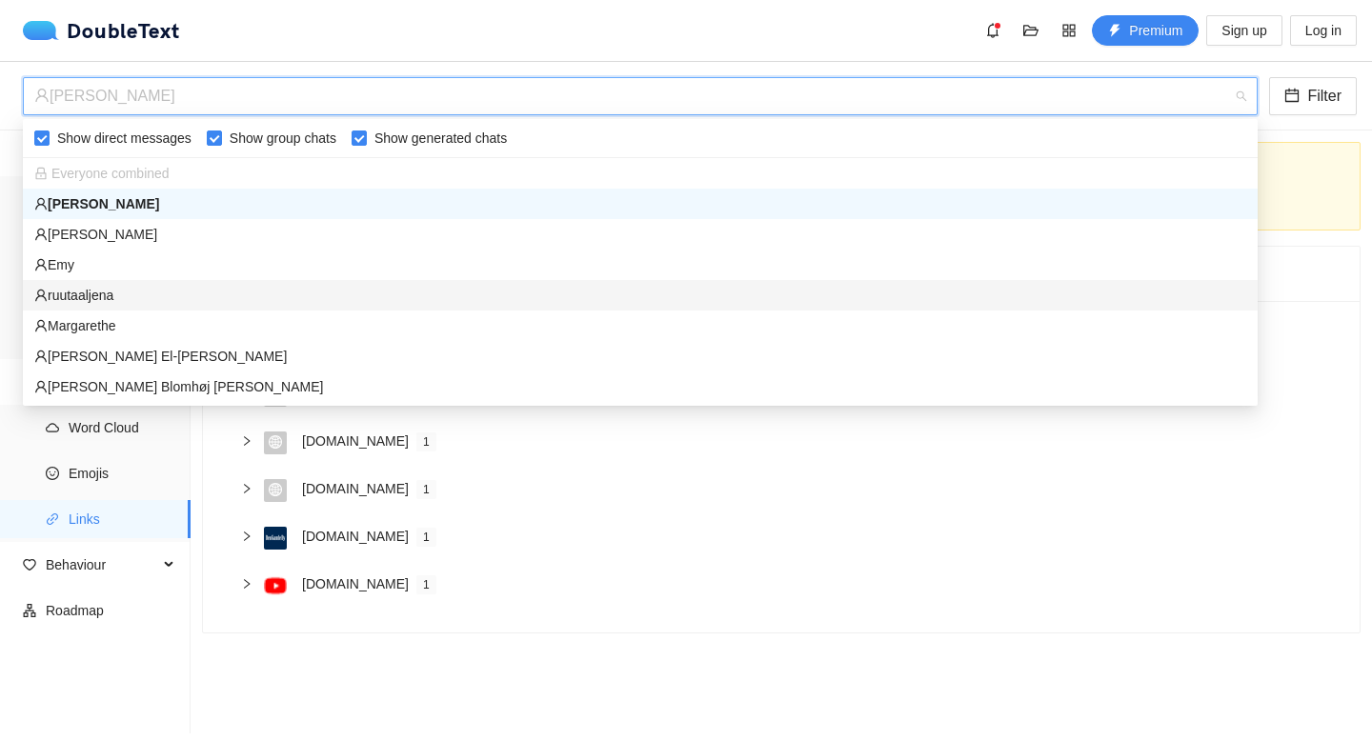
click at [109, 293] on div "ruutaaljena" at bounding box center [640, 295] width 1212 height 21
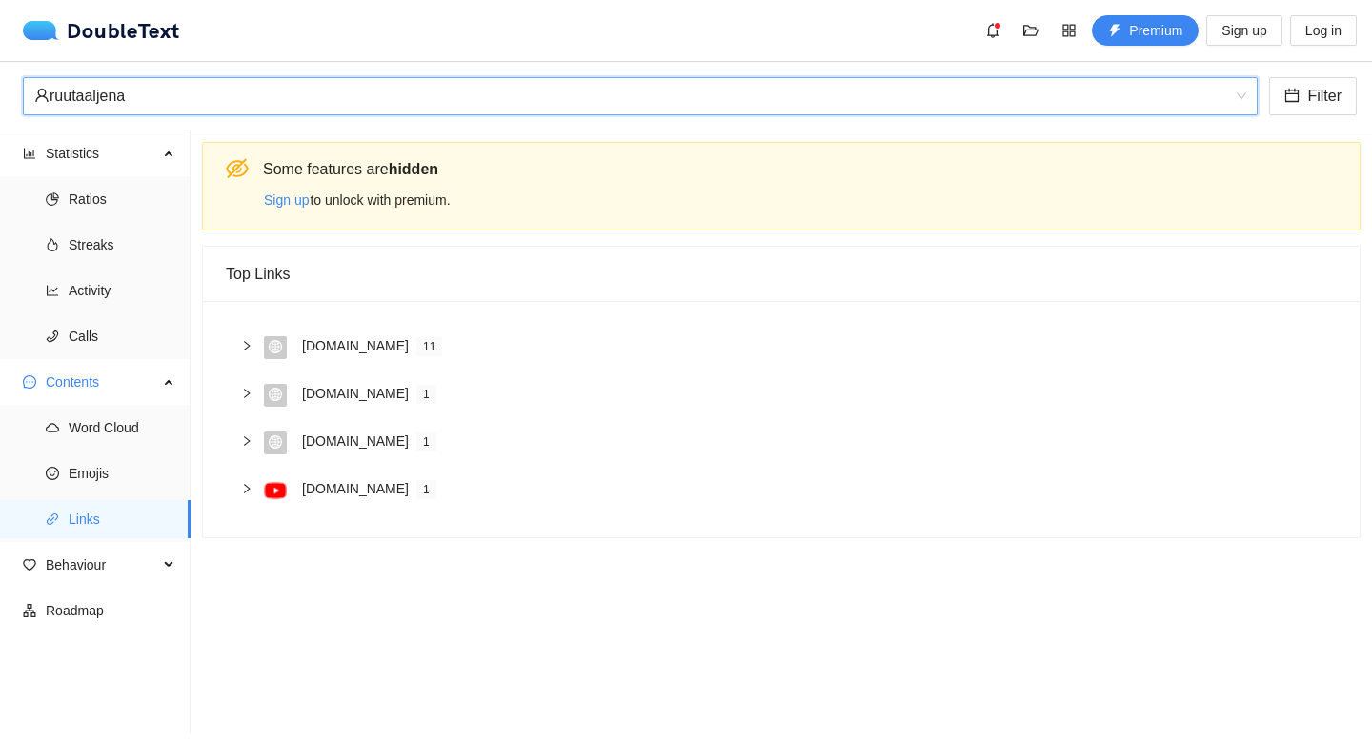
click at [171, 84] on div "ruutaaljena" at bounding box center [631, 96] width 1195 height 36
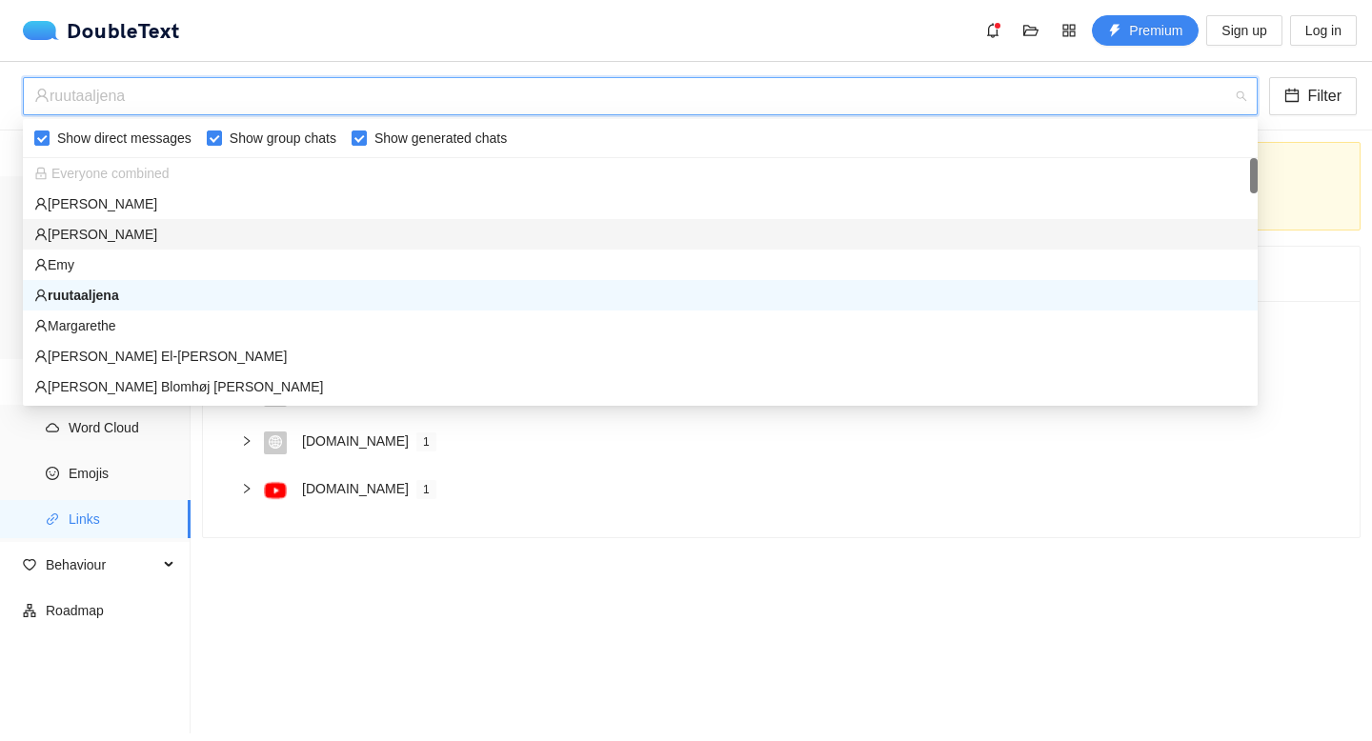
click at [79, 233] on div "[PERSON_NAME]" at bounding box center [640, 234] width 1212 height 21
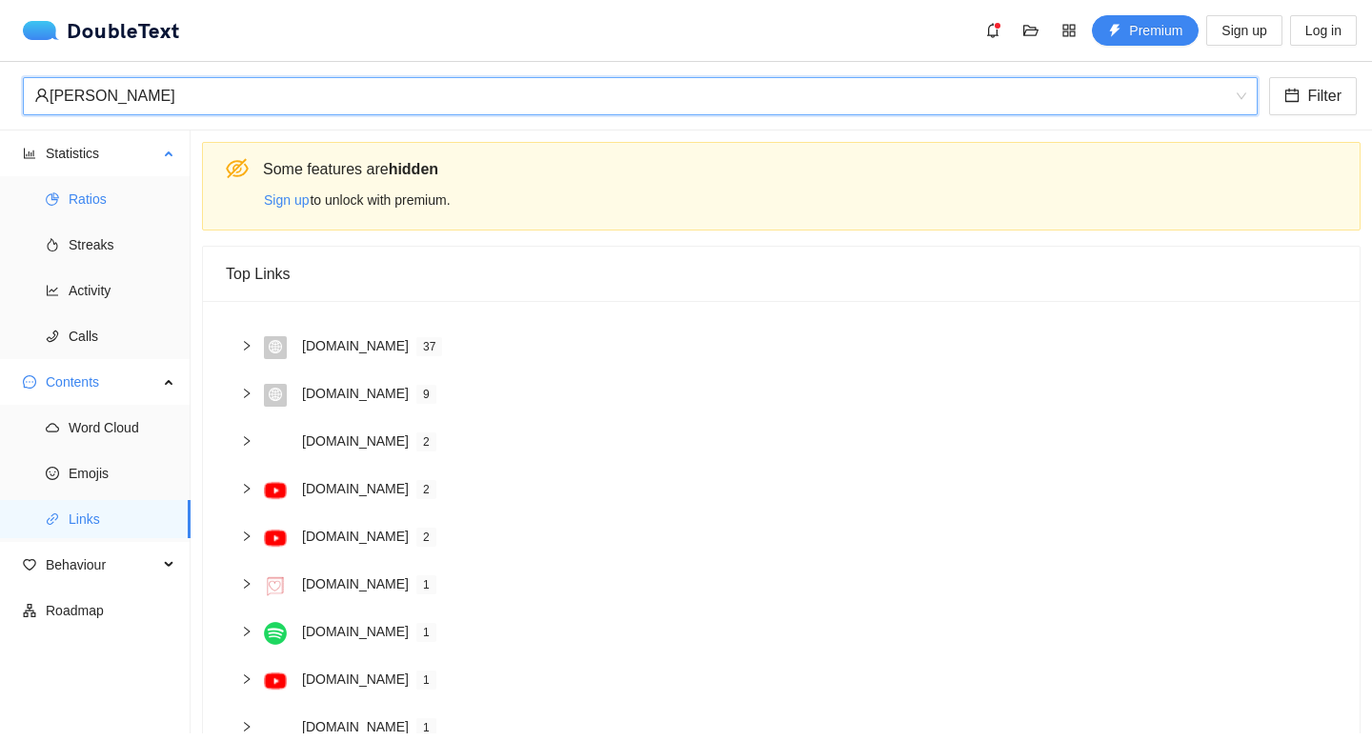
click at [99, 196] on span "Ratios" at bounding box center [122, 199] width 107 height 38
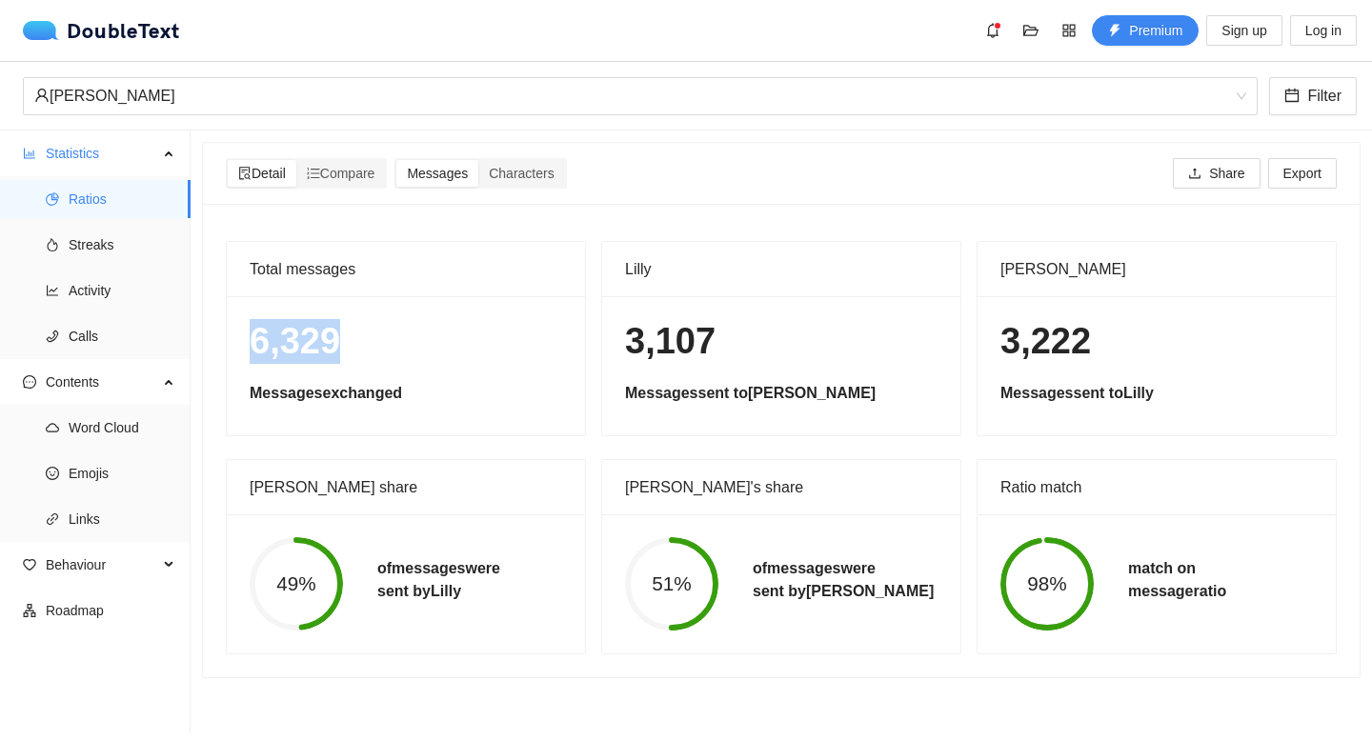
drag, startPoint x: 359, startPoint y: 341, endPoint x: 243, endPoint y: 340, distance: 116.3
click at [243, 340] on div "6,329 Messages exchanged" at bounding box center [406, 365] width 358 height 139
copy h1 "6,329"
